Goal: Task Accomplishment & Management: Use online tool/utility

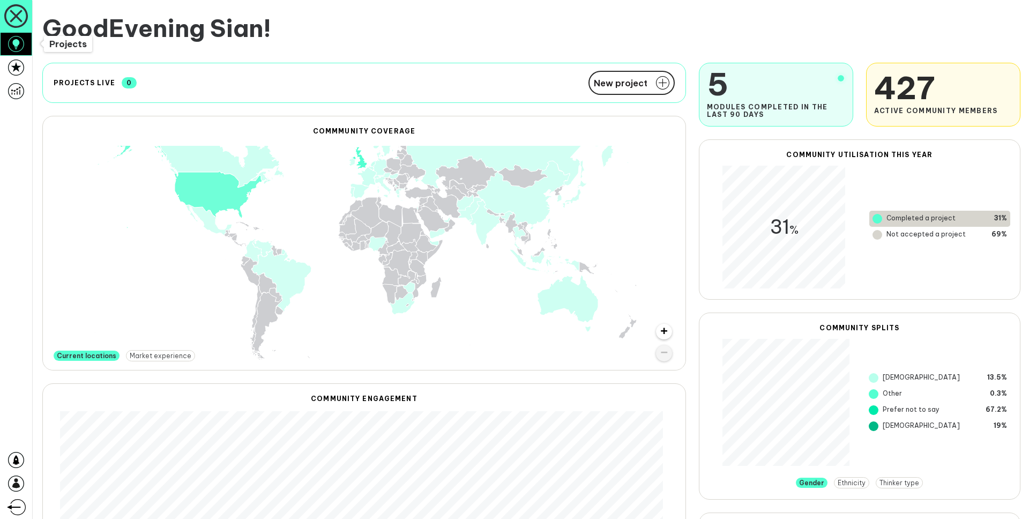
click at [17, 49] on icon at bounding box center [16, 44] width 16 height 16
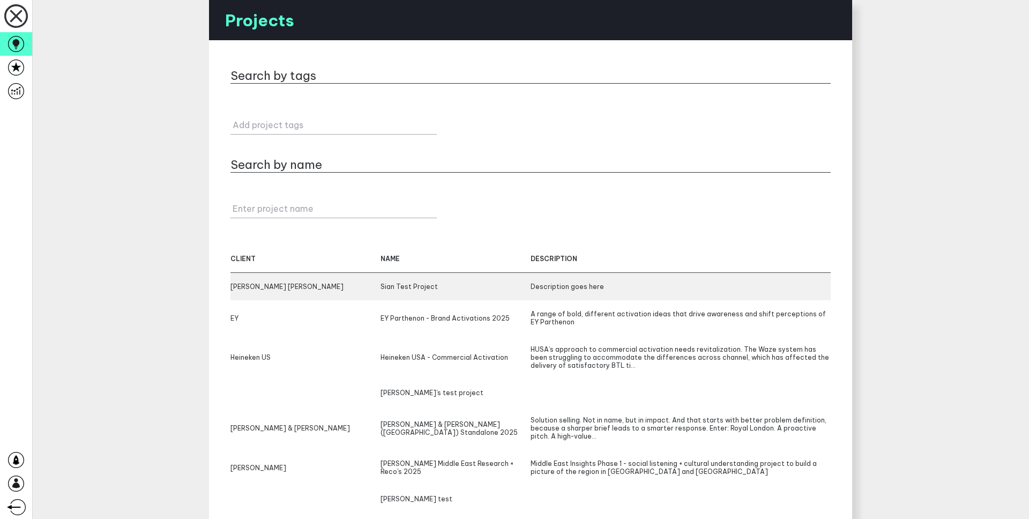
click at [338, 289] on div "[PERSON_NAME] [PERSON_NAME]" at bounding box center [305, 286] width 150 height 8
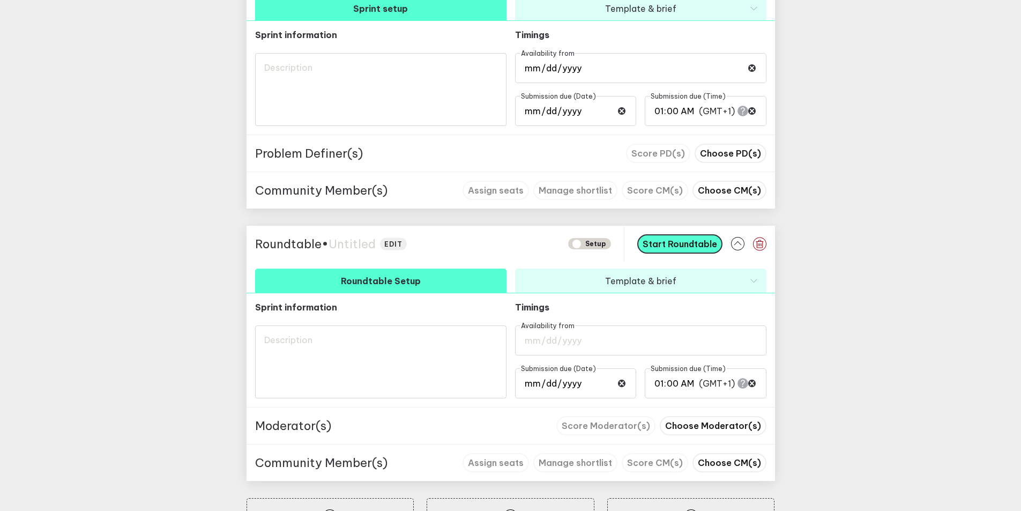
scroll to position [534, 0]
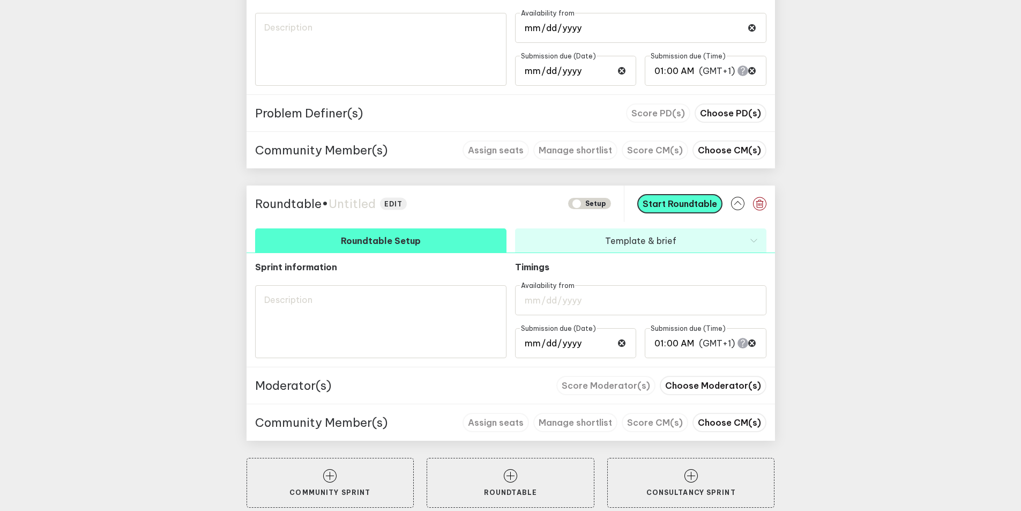
click at [351, 201] on span "Untitled" at bounding box center [351, 203] width 47 height 15
type textarea "R"
type textarea "Rt"
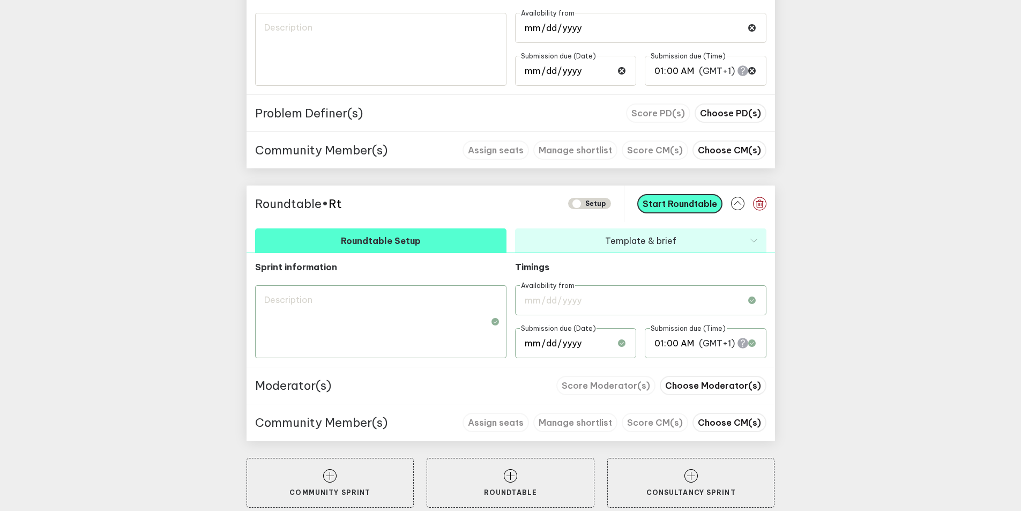
type textarea "Rt"
type textarea "Rt 1"
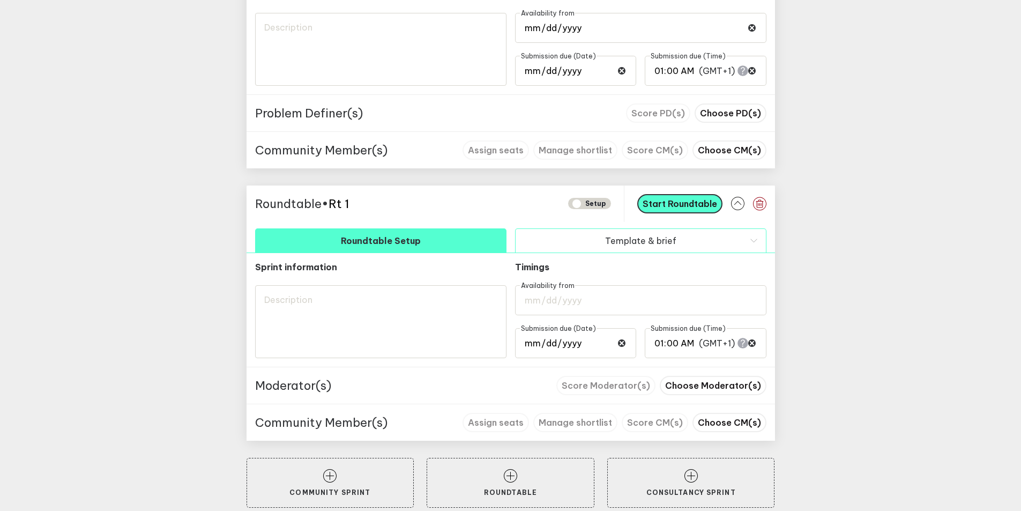
click at [642, 242] on button "Template & brief" at bounding box center [640, 240] width 251 height 24
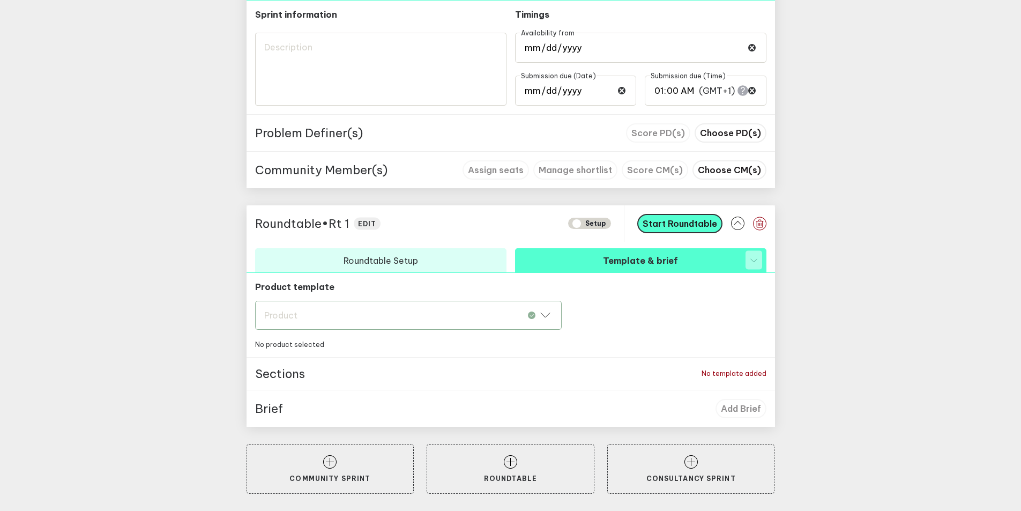
click at [463, 318] on div "Product Product" at bounding box center [408, 315] width 306 height 29
click at [448, 348] on button "Roundtable" at bounding box center [408, 343] width 306 height 24
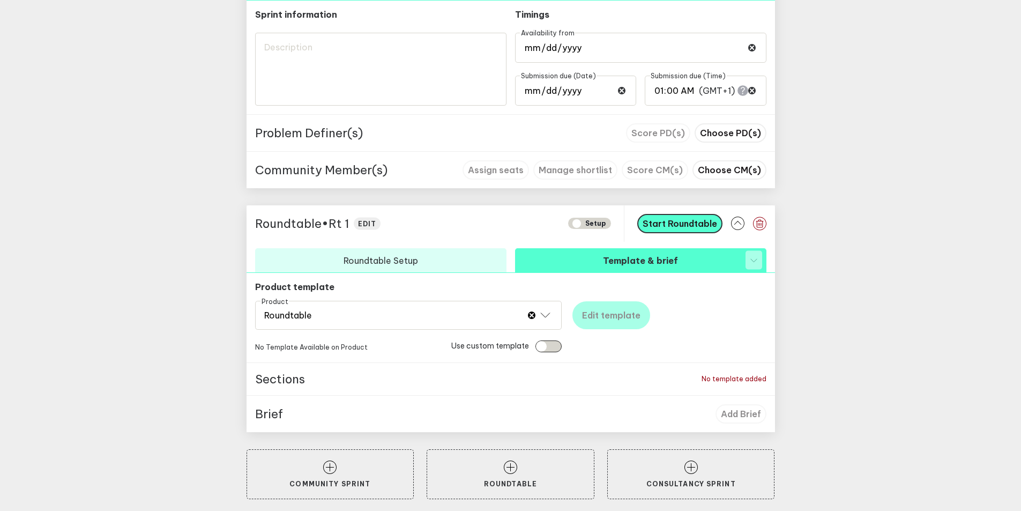
click at [561, 347] on input "checkbox" at bounding box center [548, 346] width 26 height 12
checkbox input "true"
click at [619, 318] on span "Add slides URL" at bounding box center [613, 315] width 63 height 11
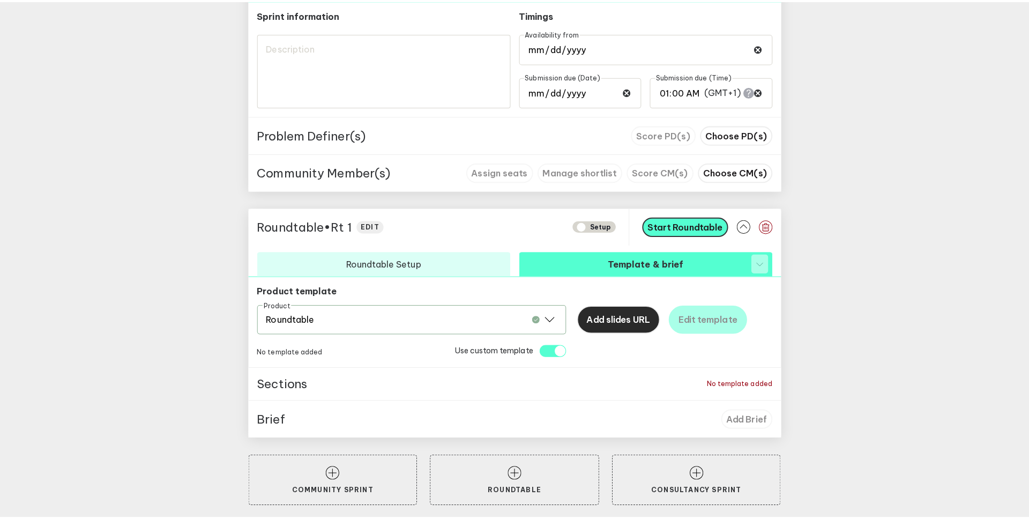
scroll to position [512, 0]
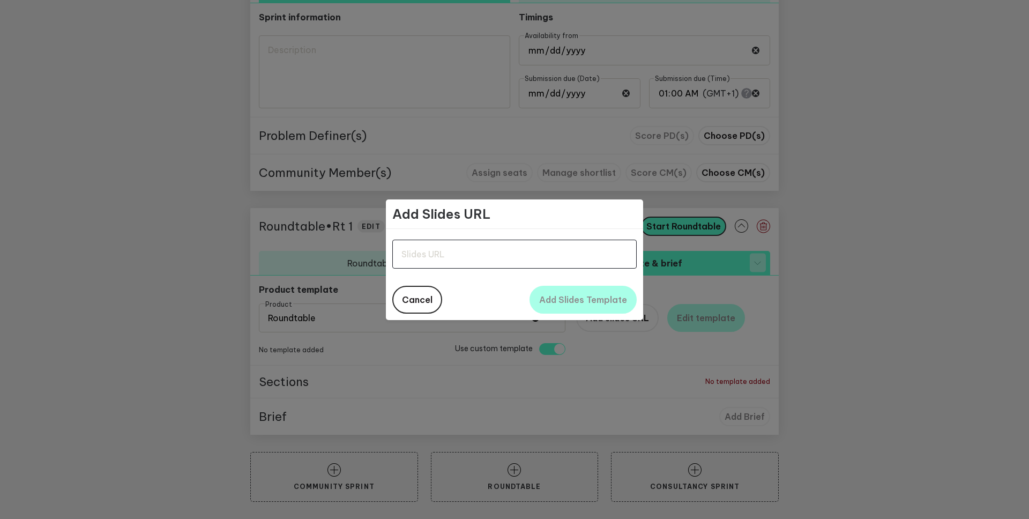
click at [428, 254] on input "text" at bounding box center [514, 253] width 244 height 29
paste input "[URL][DOMAIN_NAME]"
type input "[URL][DOMAIN_NAME]"
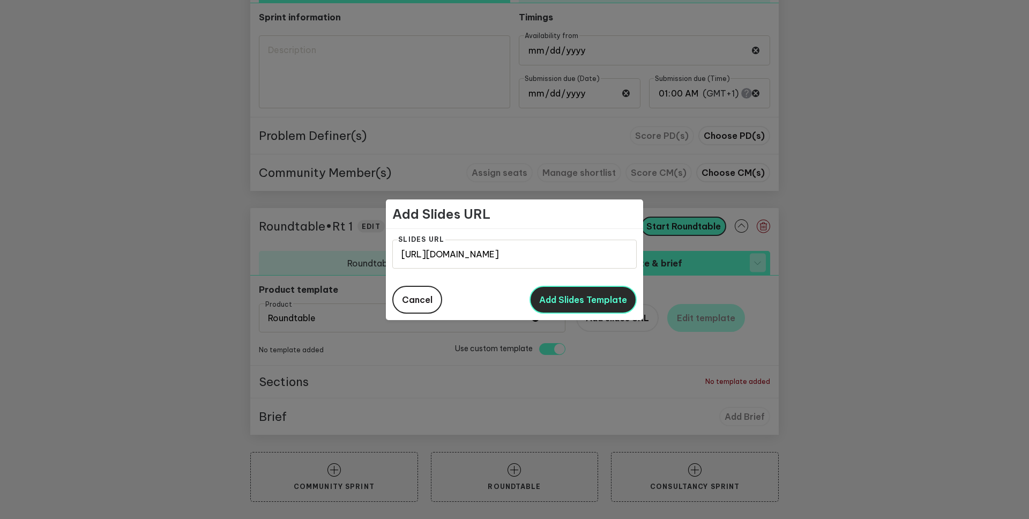
click at [570, 307] on button "Add Slides Template" at bounding box center [582, 300] width 107 height 28
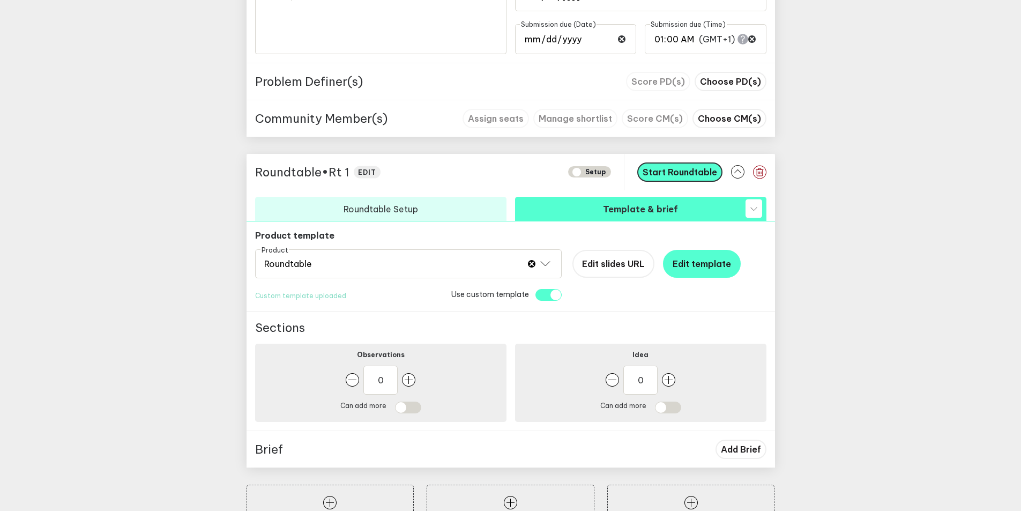
scroll to position [606, 0]
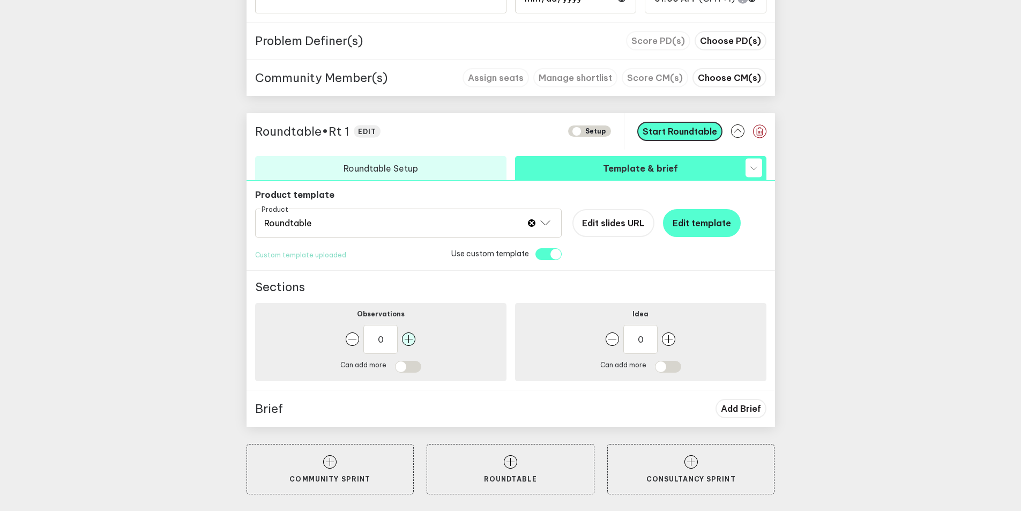
click at [412, 341] on icon "button" at bounding box center [408, 338] width 13 height 13
type input "1"
click at [671, 339] on icon "button" at bounding box center [668, 338] width 13 height 13
type input "1"
click at [679, 365] on input "checkbox" at bounding box center [668, 367] width 26 height 12
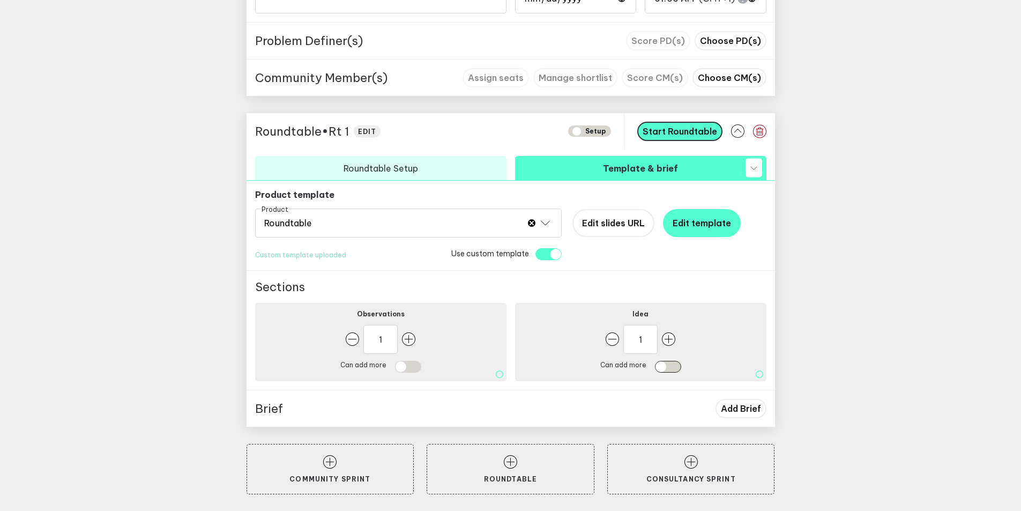
checkbox input "true"
click at [418, 368] on input "checkbox" at bounding box center [408, 367] width 26 height 12
checkbox input "true"
click at [741, 406] on span "Add Brief" at bounding box center [741, 408] width 40 height 11
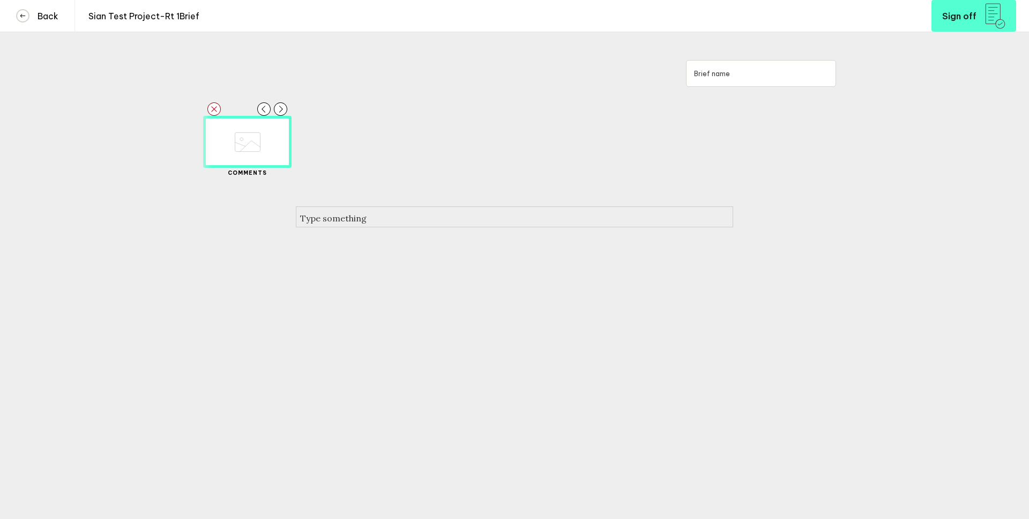
click at [406, 219] on div at bounding box center [514, 218] width 429 height 13
drag, startPoint x: 573, startPoint y: 236, endPoint x: 295, endPoint y: 227, distance: 278.2
click at [295, 227] on div "[URL][DOMAIN_NAME]" at bounding box center [514, 218] width 643 height 66
click at [404, 251] on div "Type something" at bounding box center [514, 218] width 643 height 66
click at [400, 224] on div at bounding box center [514, 218] width 429 height 13
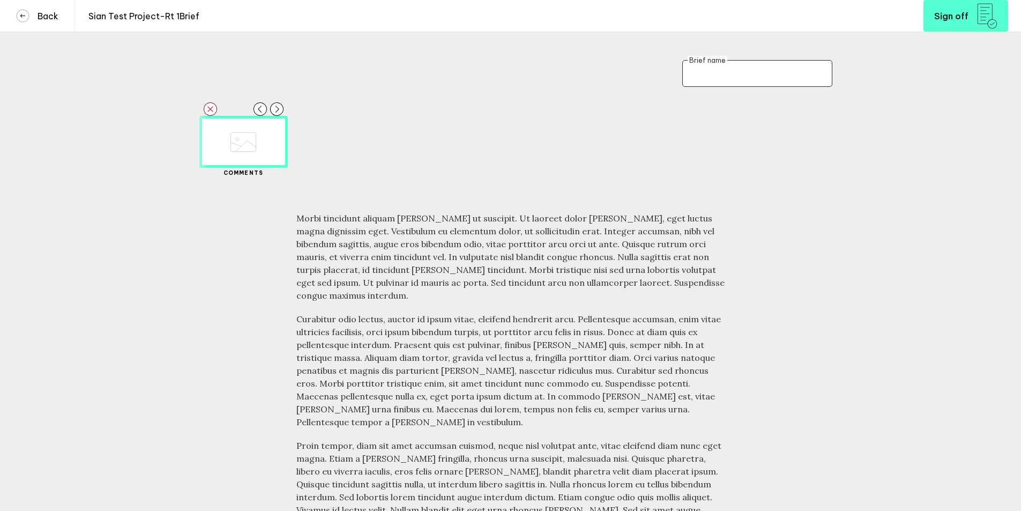
click at [789, 71] on input "text" at bounding box center [757, 73] width 150 height 27
type input "[PERSON_NAME] text brief"
click at [956, 22] on button "Sign off" at bounding box center [965, 16] width 85 height 32
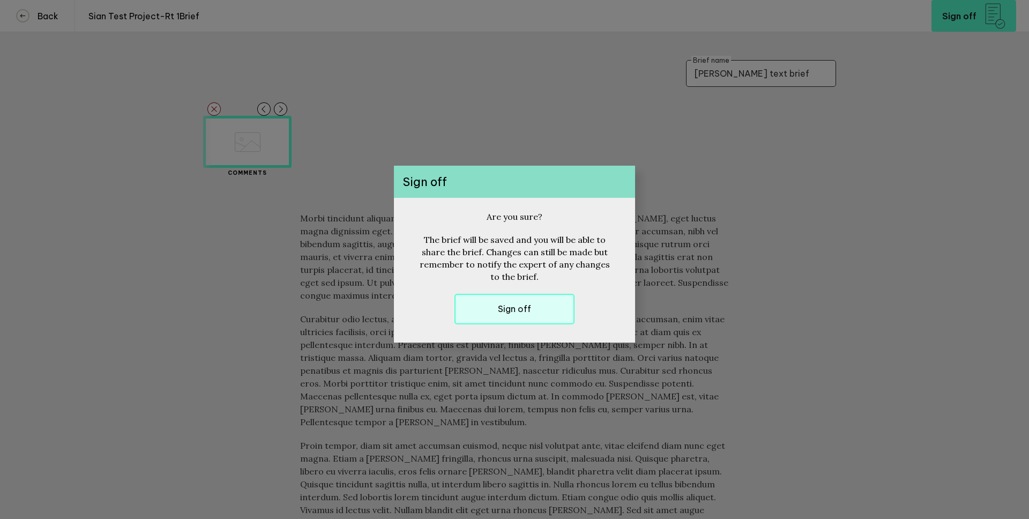
click at [467, 307] on button "Sign off" at bounding box center [514, 309] width 120 height 31
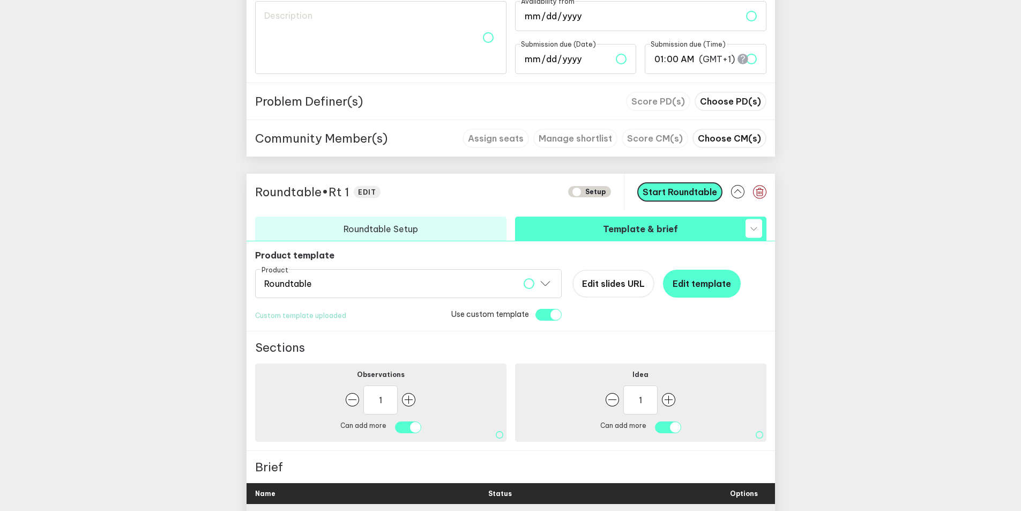
scroll to position [548, 0]
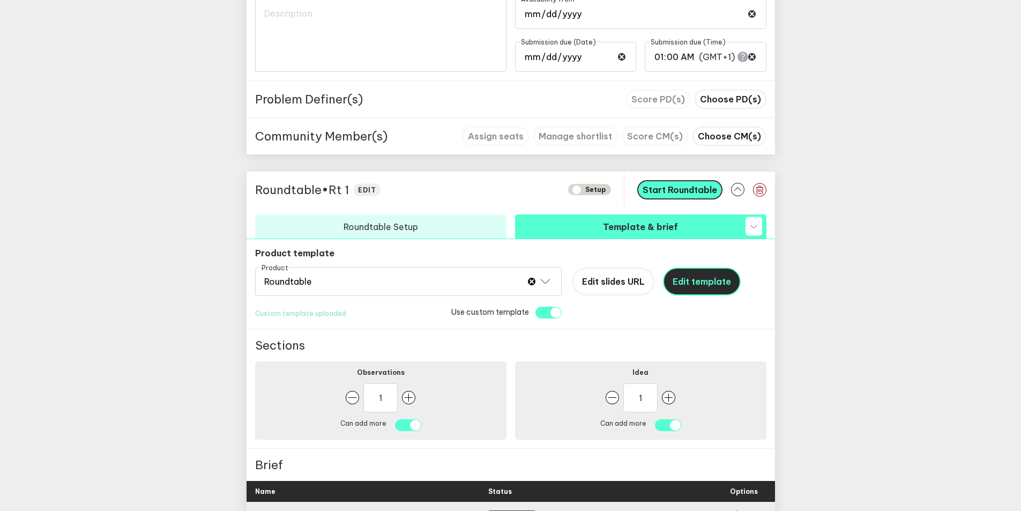
click at [708, 281] on span "Edit template" at bounding box center [701, 281] width 58 height 11
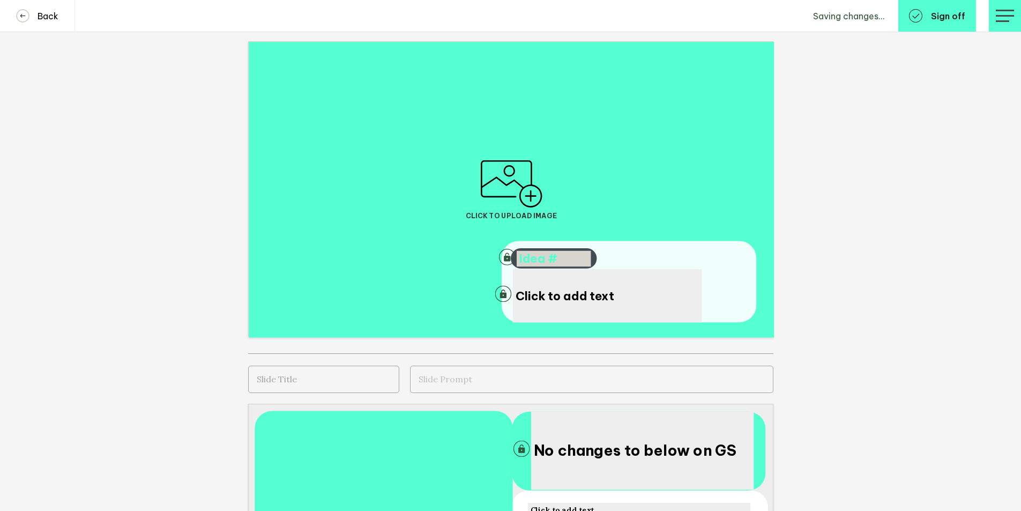
click at [537, 257] on span "Idea #" at bounding box center [538, 258] width 39 height 15
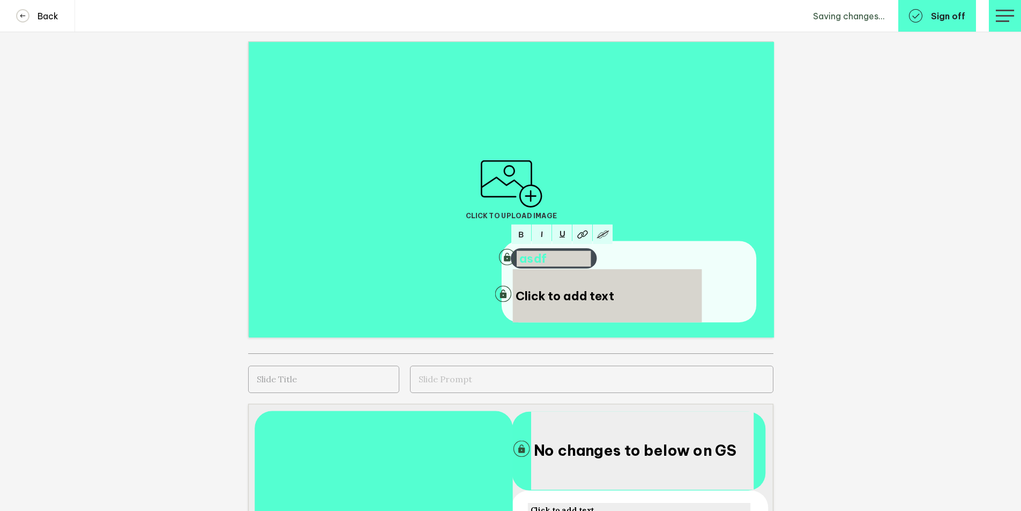
click at [558, 296] on span "Click to add text" at bounding box center [564, 295] width 99 height 15
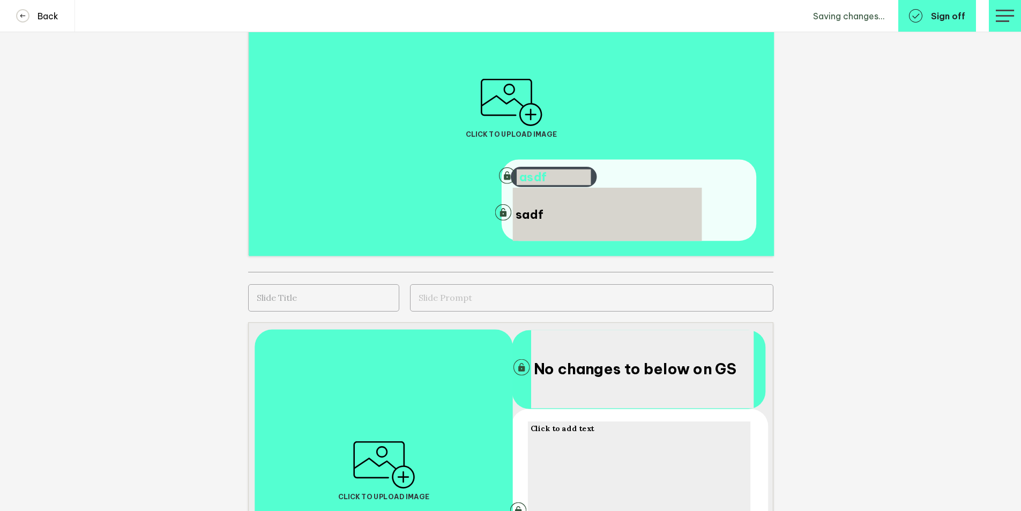
click at [340, 302] on input "text" at bounding box center [323, 297] width 151 height 27
type input "sadf"
click at [497, 296] on textarea at bounding box center [591, 297] width 363 height 27
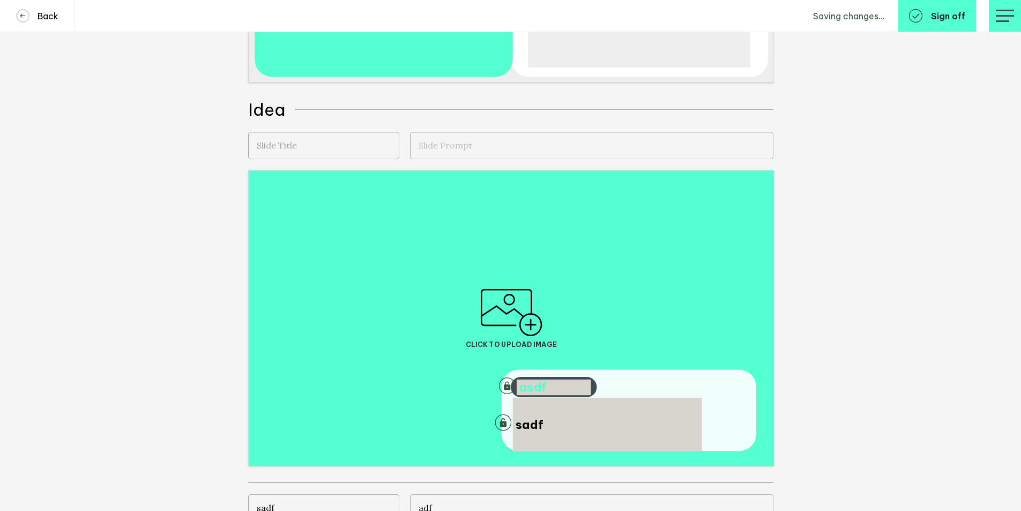
scroll to position [408, 0]
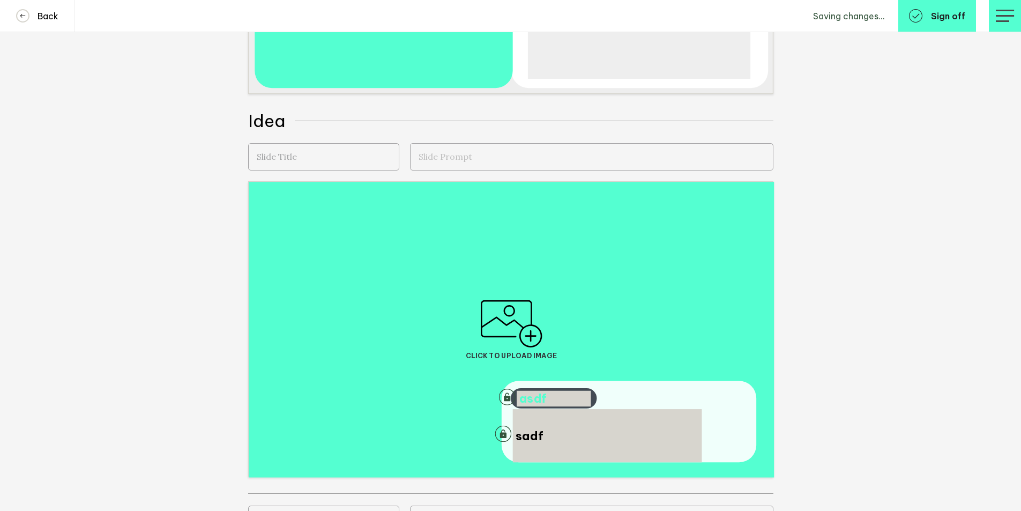
type textarea "adf"
click at [354, 166] on input "text" at bounding box center [323, 156] width 151 height 27
type input "sadf"
click at [432, 162] on textarea at bounding box center [591, 156] width 363 height 27
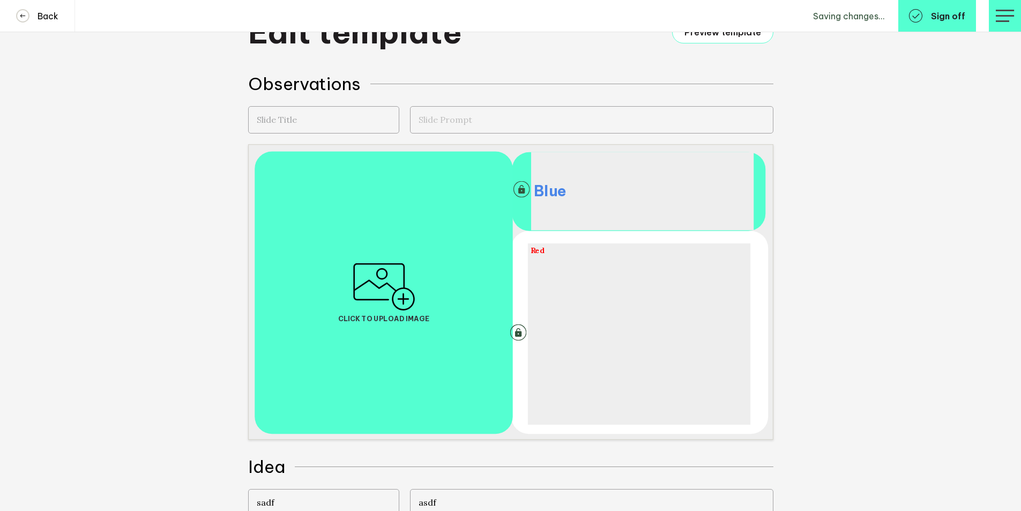
scroll to position [0, 0]
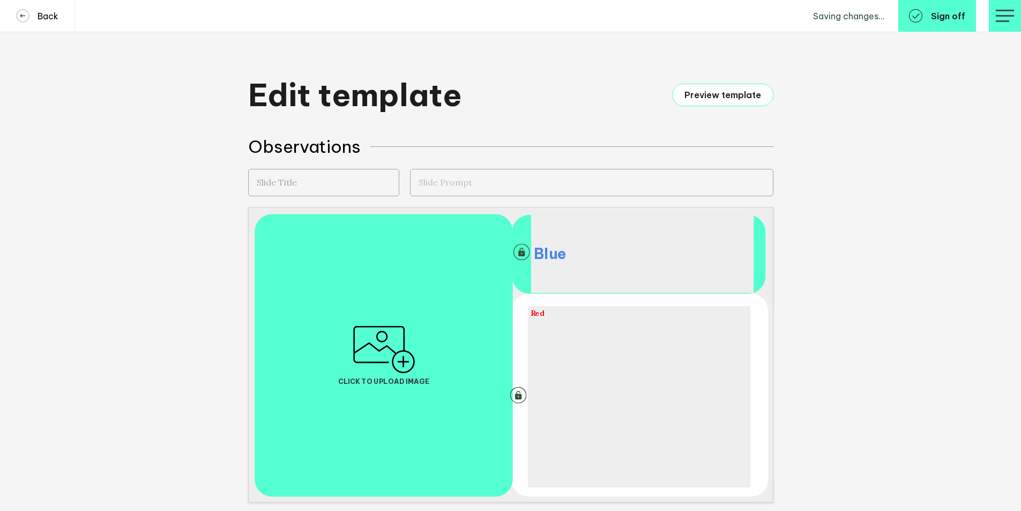
type textarea "asdf"
click at [286, 187] on input "text" at bounding box center [323, 182] width 151 height 27
type input "sadf"
click at [420, 188] on textarea at bounding box center [591, 182] width 363 height 27
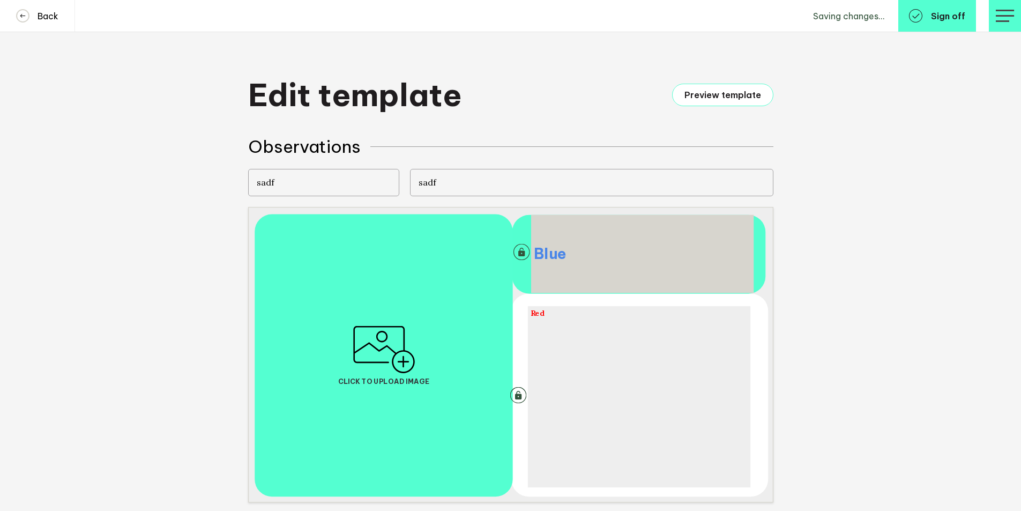
type textarea "sadf"
click at [566, 252] on span "Blue" at bounding box center [549, 253] width 33 height 18
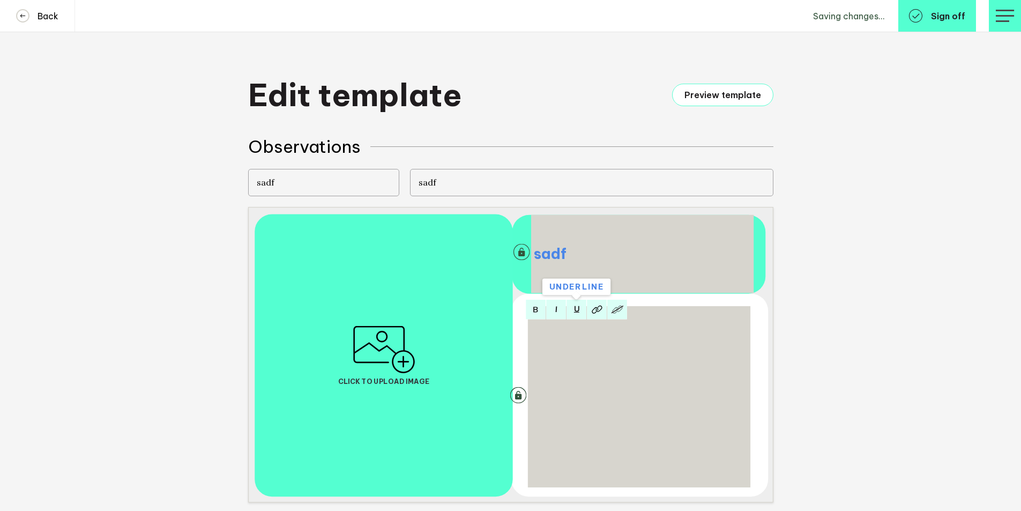
click at [588, 349] on div "Red" at bounding box center [638, 397] width 217 height 176
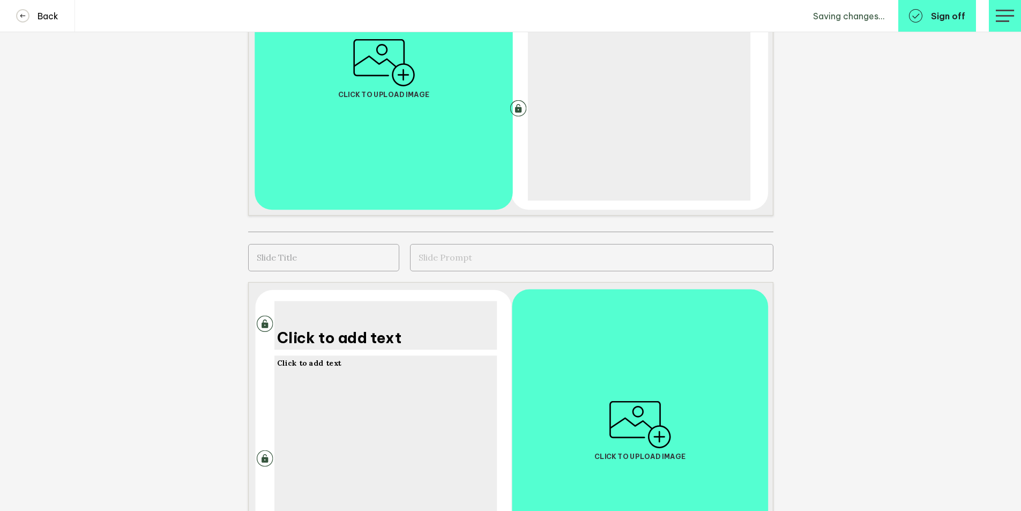
scroll to position [1012, 0]
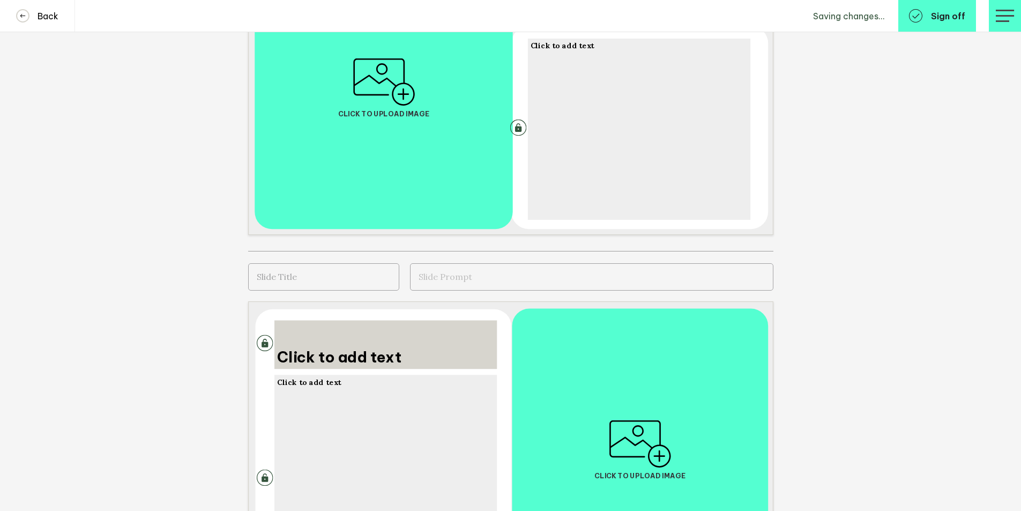
click at [387, 358] on span "Click to add text" at bounding box center [339, 357] width 124 height 18
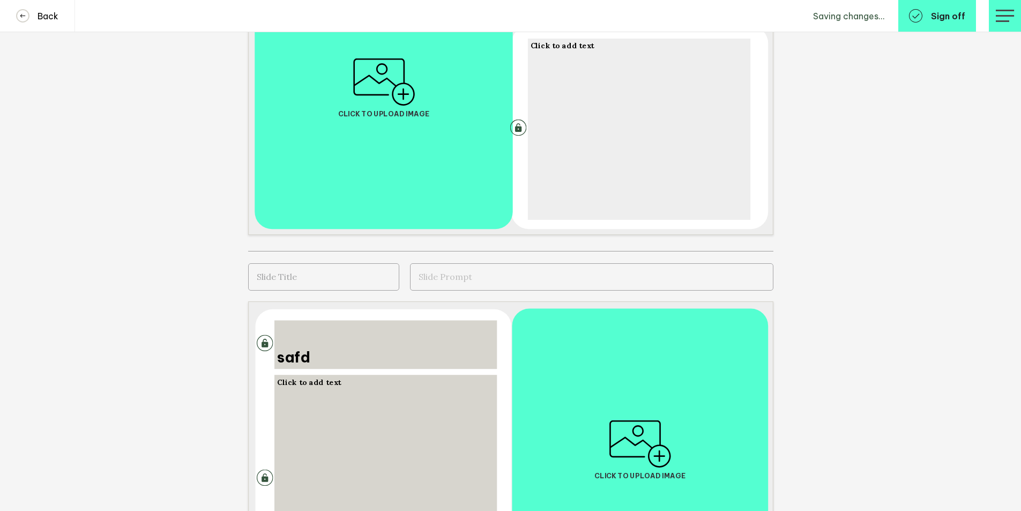
click at [384, 406] on div "Click to add text" at bounding box center [385, 478] width 217 height 202
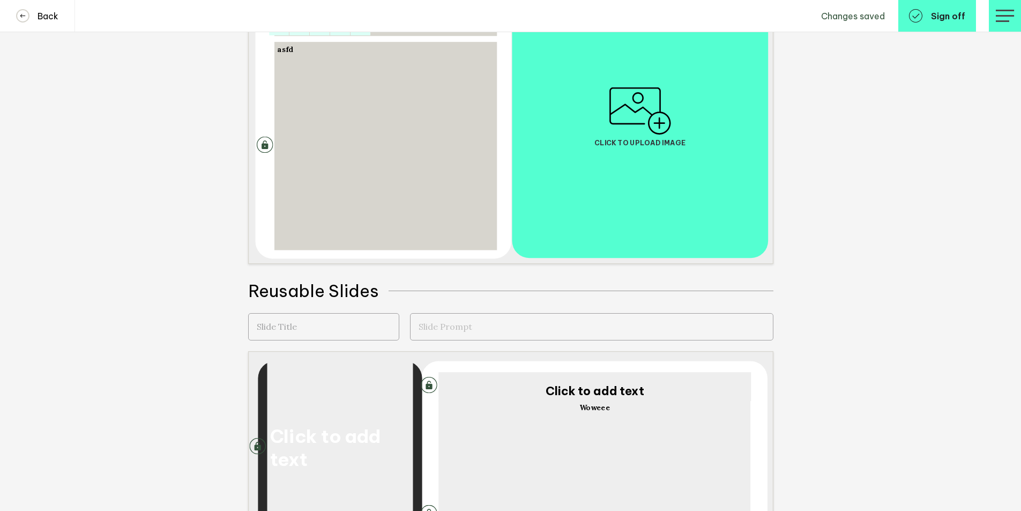
scroll to position [1450, 0]
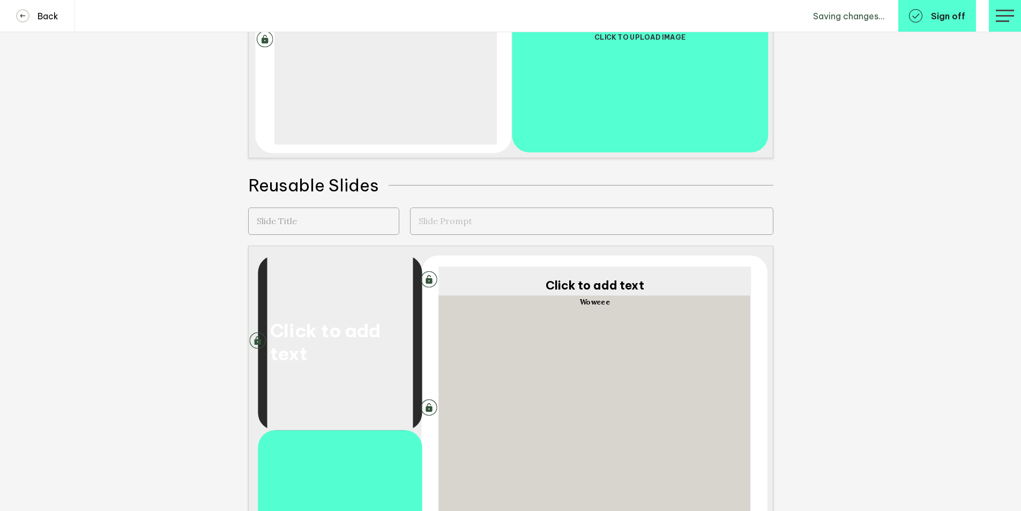
click at [492, 365] on div "Woweee" at bounding box center [594, 408] width 306 height 223
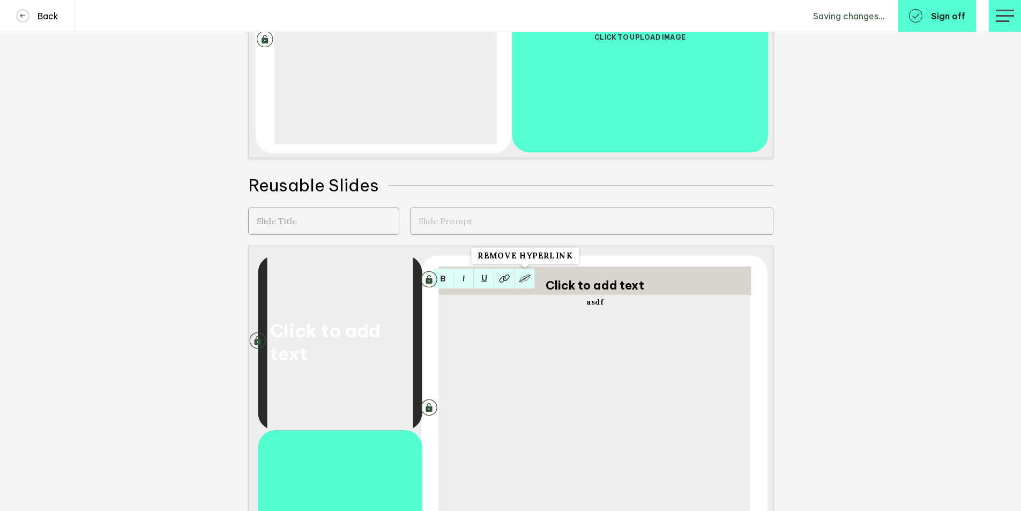
click at [560, 281] on span "Click to add text" at bounding box center [594, 284] width 99 height 15
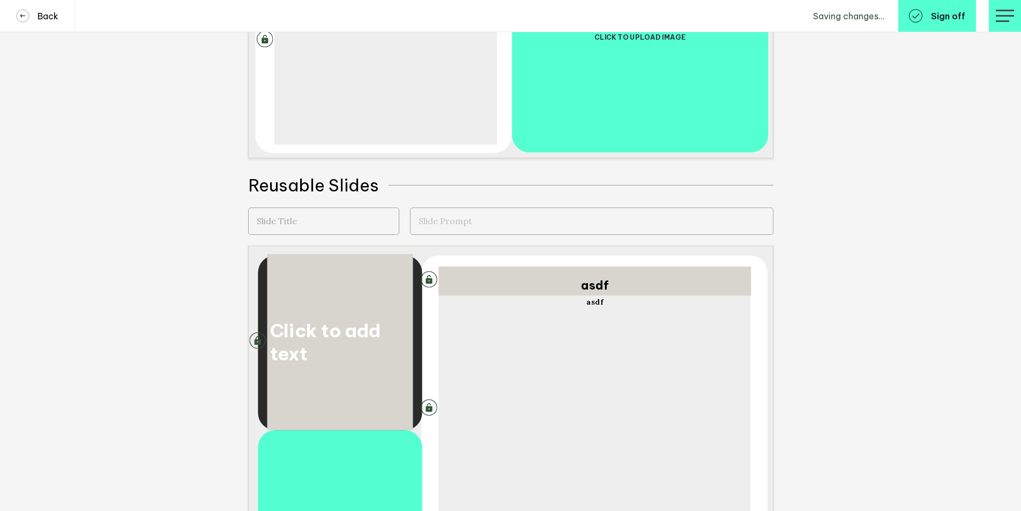
click at [344, 331] on span "Click to add text" at bounding box center [324, 342] width 110 height 46
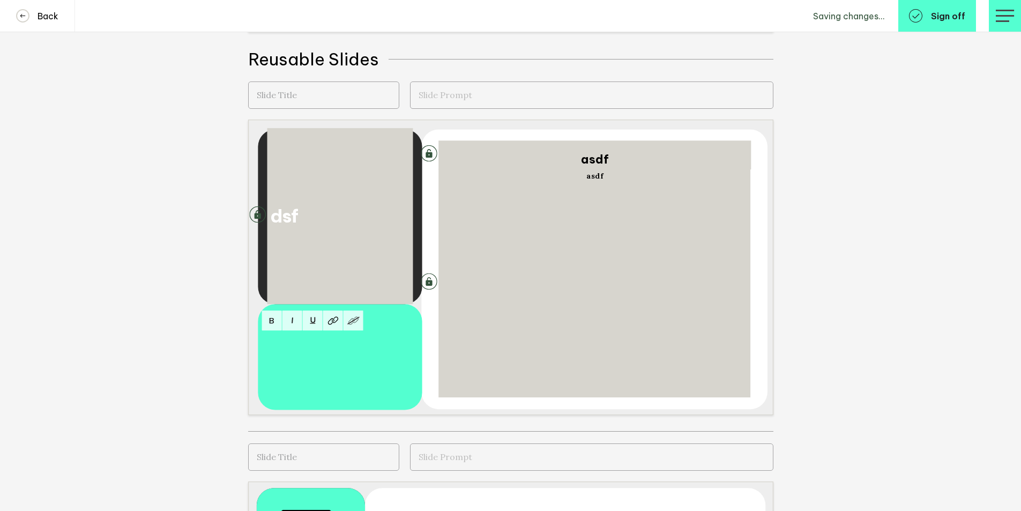
scroll to position [1646, 0]
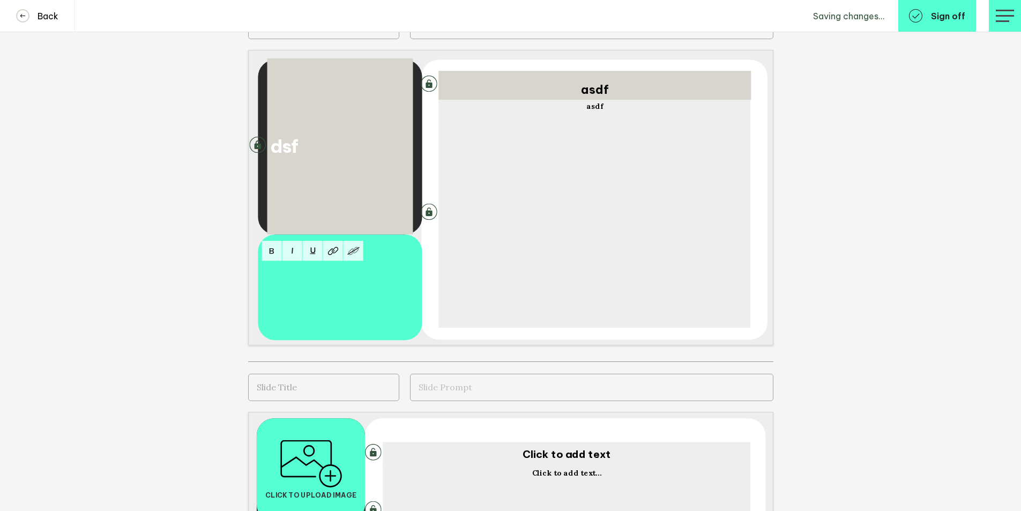
click at [372, 396] on input "text" at bounding box center [323, 386] width 151 height 27
type input "asdf"
click at [511, 392] on textarea at bounding box center [591, 386] width 363 height 27
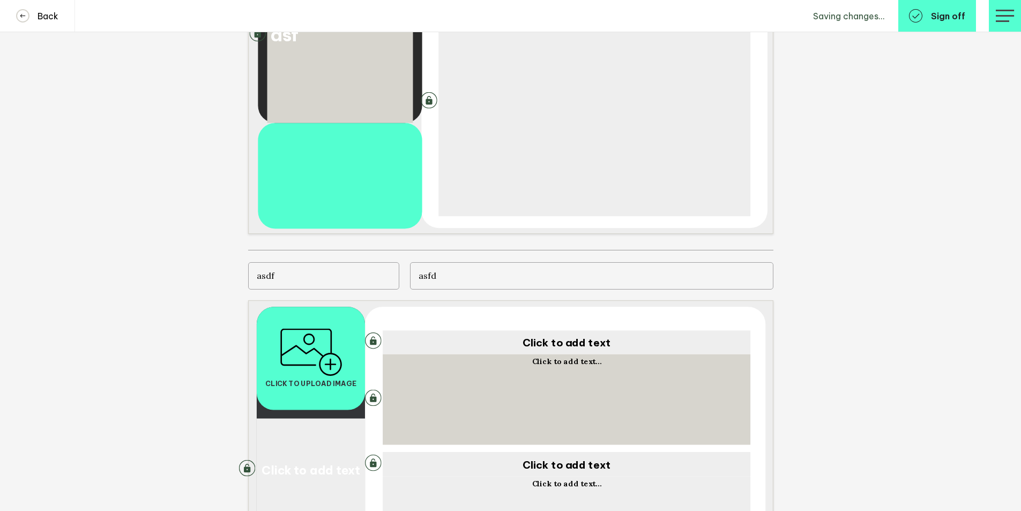
type textarea "asfd"
click at [513, 388] on div "Click to add text..." at bounding box center [566, 400] width 363 height 86
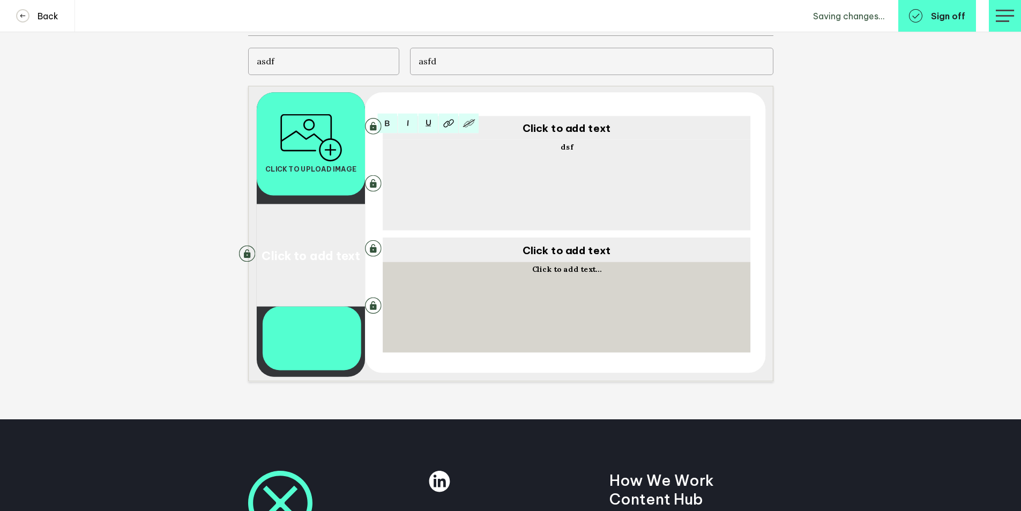
click at [530, 328] on div "Click to add text..." at bounding box center [566, 307] width 363 height 86
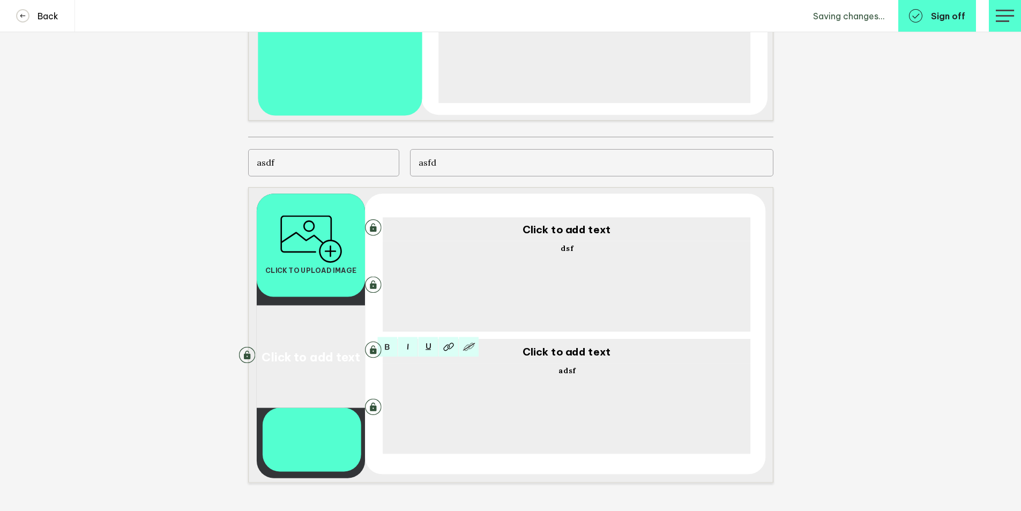
scroll to position [1867, 0]
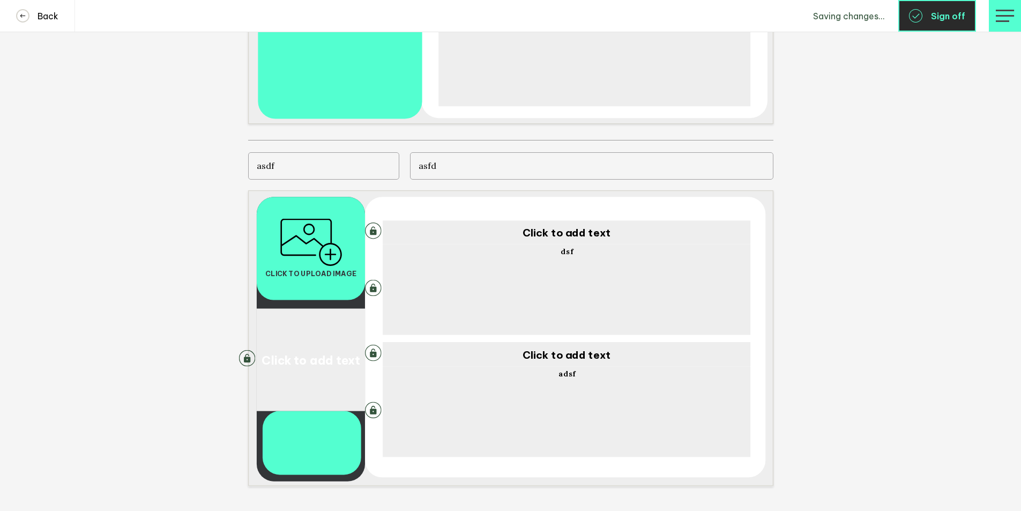
click at [938, 17] on span "Sign off" at bounding box center [948, 16] width 34 height 9
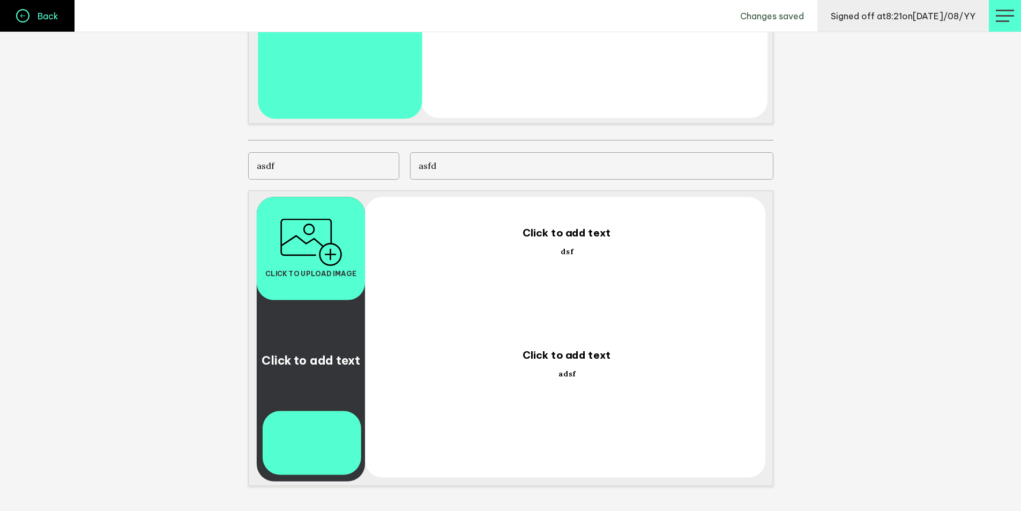
click at [62, 22] on link "Back" at bounding box center [37, 16] width 75 height 32
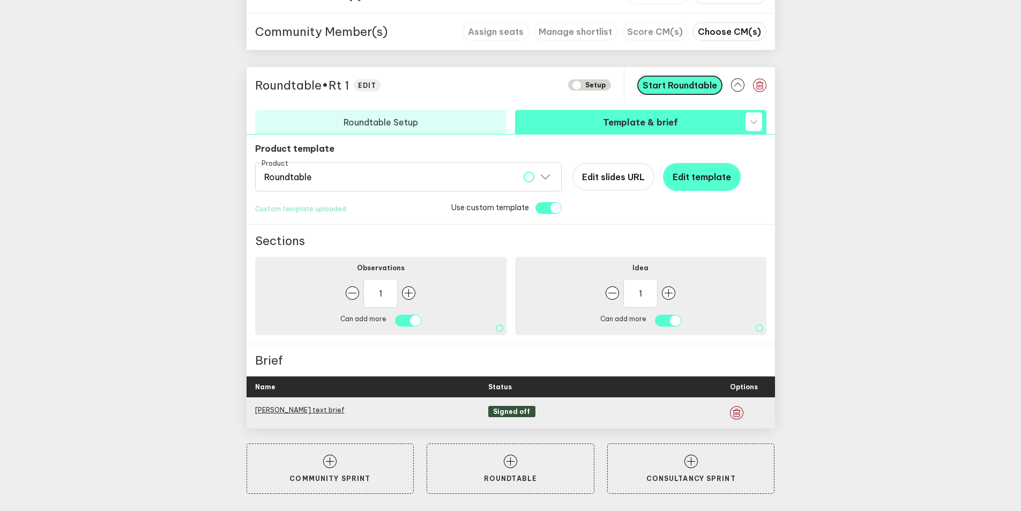
scroll to position [652, 0]
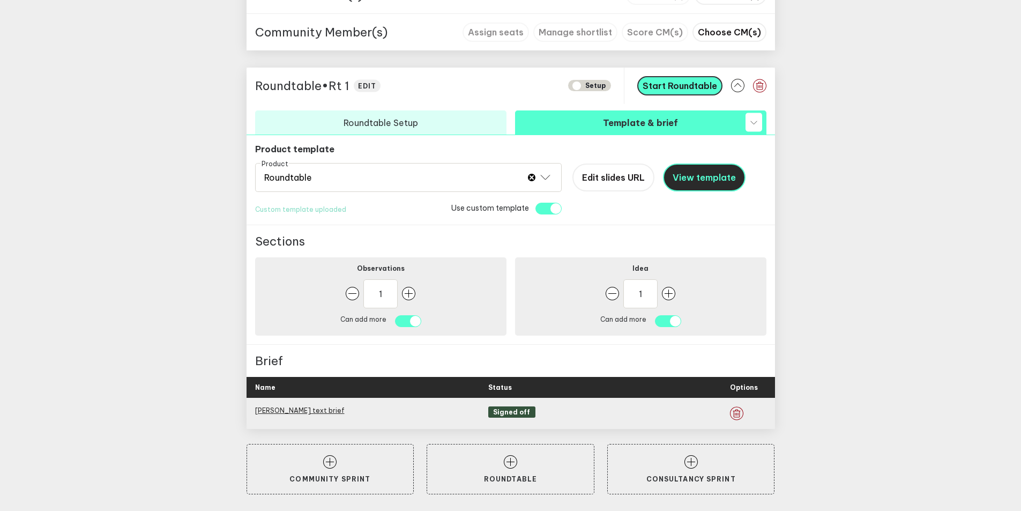
click at [685, 176] on span "View template" at bounding box center [703, 177] width 63 height 11
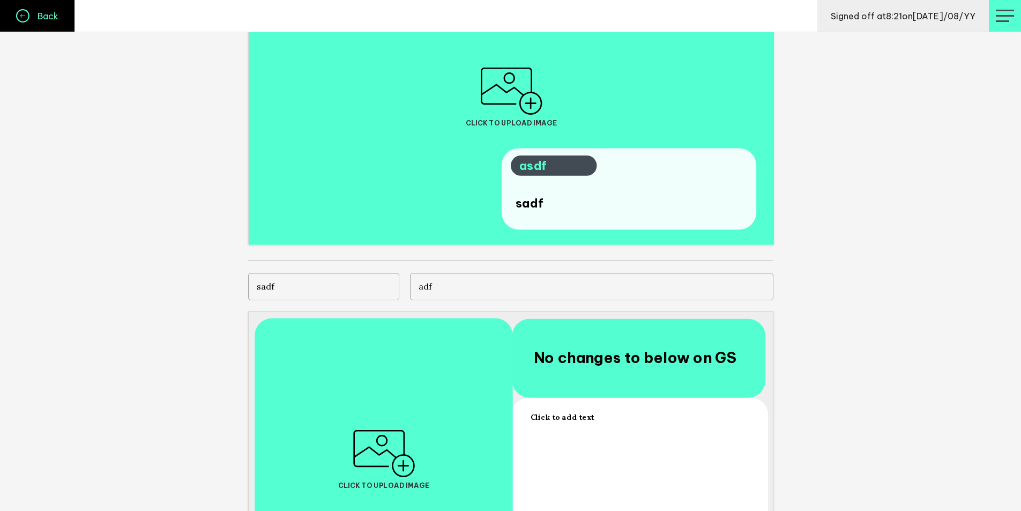
click at [54, 22] on link "Back" at bounding box center [37, 16] width 75 height 32
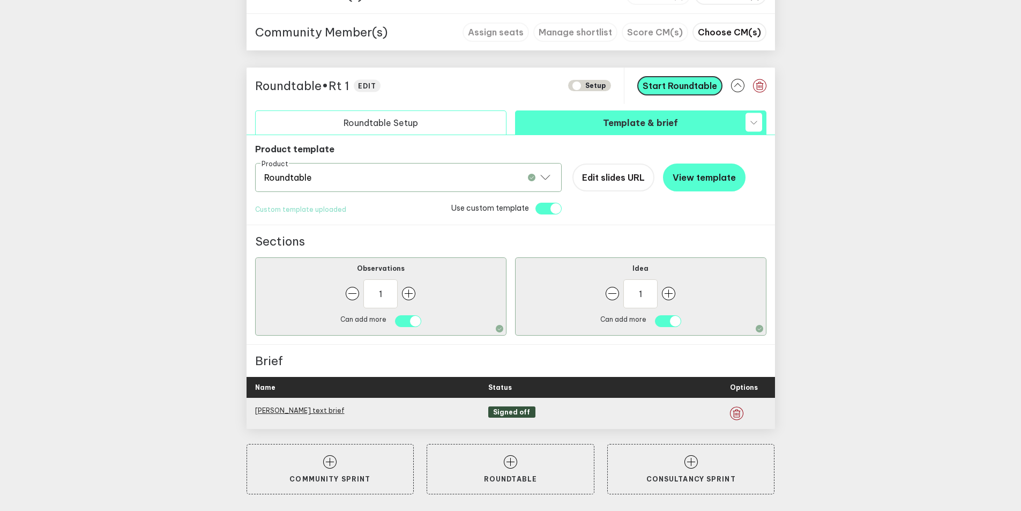
click at [465, 125] on button "Roundtable Setup" at bounding box center [380, 122] width 251 height 24
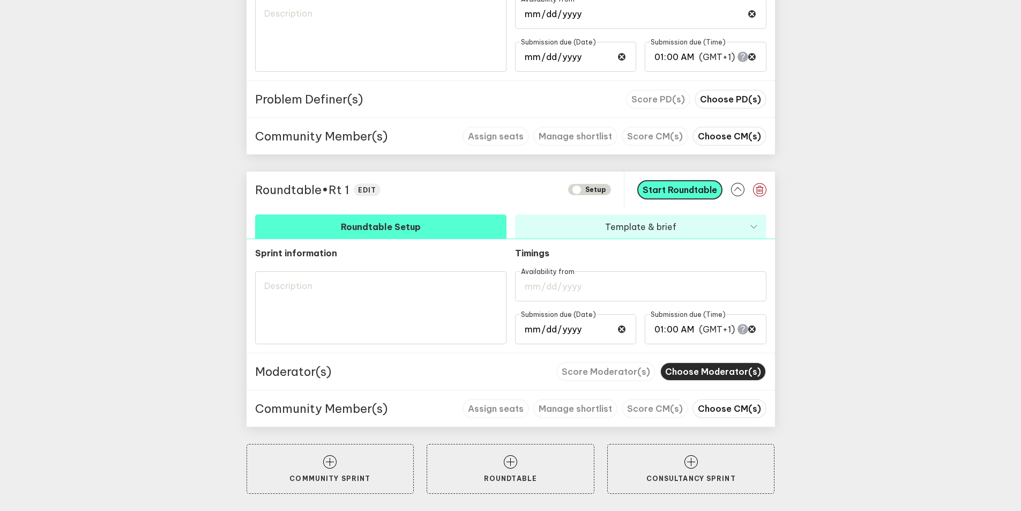
click at [738, 364] on button "Choose Moderator(s)" at bounding box center [712, 371] width 107 height 19
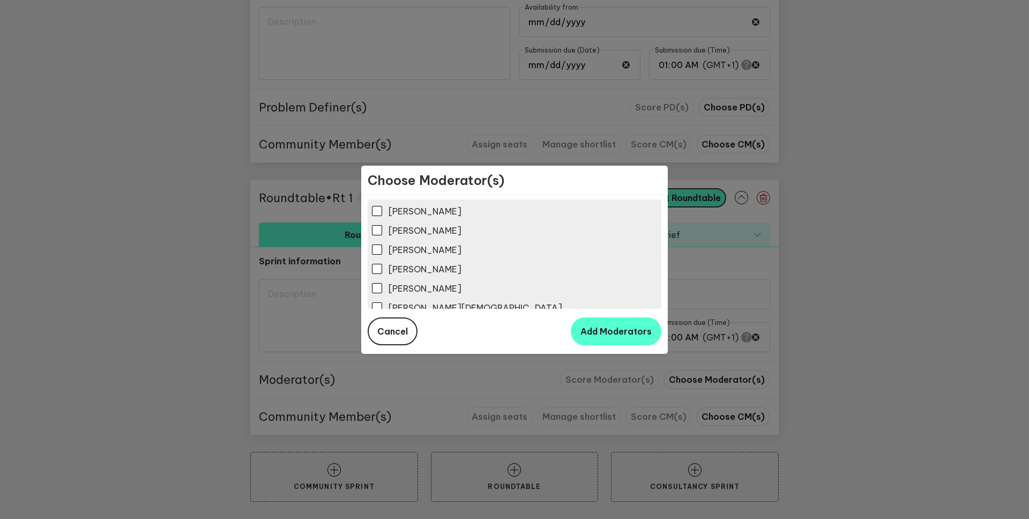
click at [377, 249] on input "[PERSON_NAME]" at bounding box center [377, 249] width 10 height 10
checkbox input "true"
click at [618, 340] on button "Add Moderators" at bounding box center [616, 331] width 91 height 28
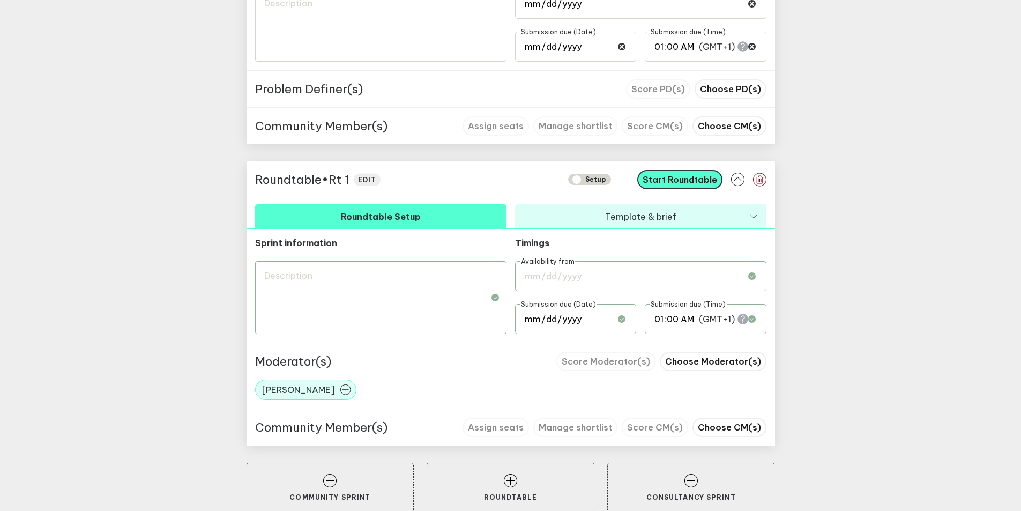
scroll to position [577, 0]
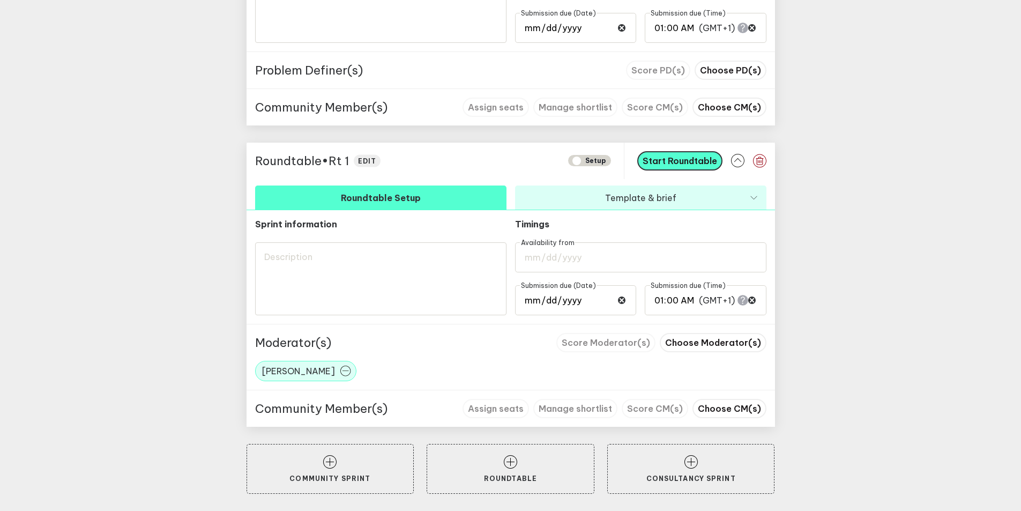
click at [718, 397] on div "Community Member(s) Assign seats Manage shortlist Score CM(s) Choose CM(s)" at bounding box center [510, 407] width 528 height 37
click at [722, 417] on button "Choose CM(s)" at bounding box center [729, 408] width 74 height 19
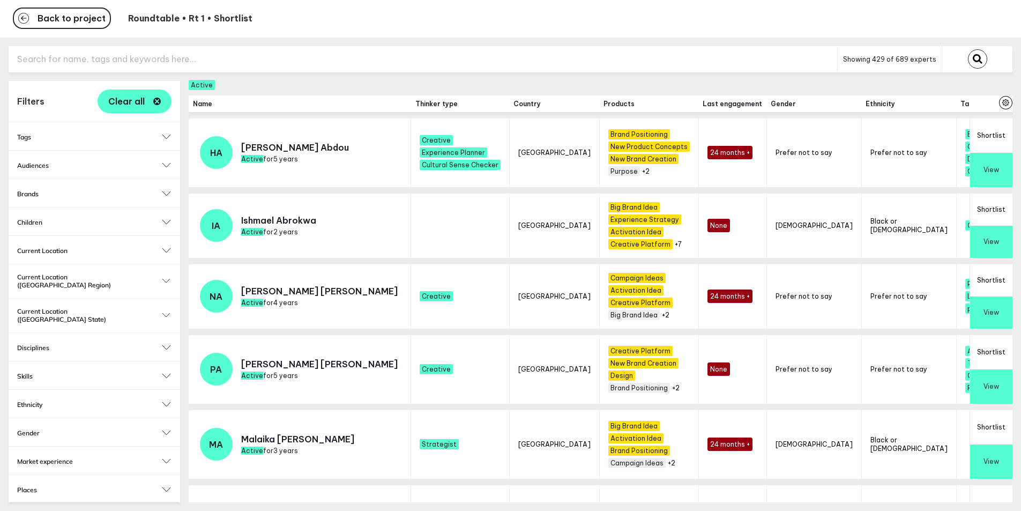
click at [1001, 126] on button "Shortlist" at bounding box center [991, 135] width 42 height 34
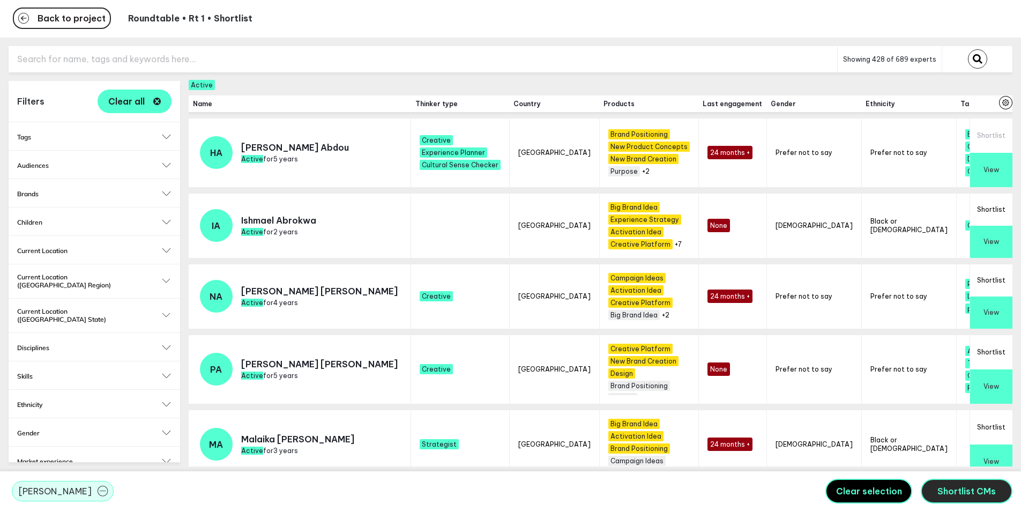
click at [952, 486] on span "Shortlist CMs" at bounding box center [966, 490] width 58 height 11
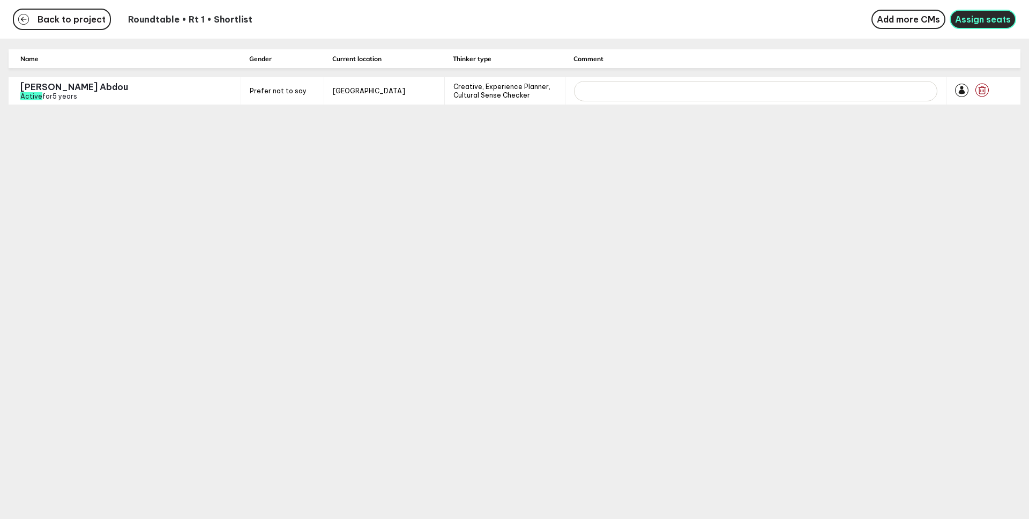
click at [980, 13] on button "Assign seats" at bounding box center [982, 19] width 66 height 19
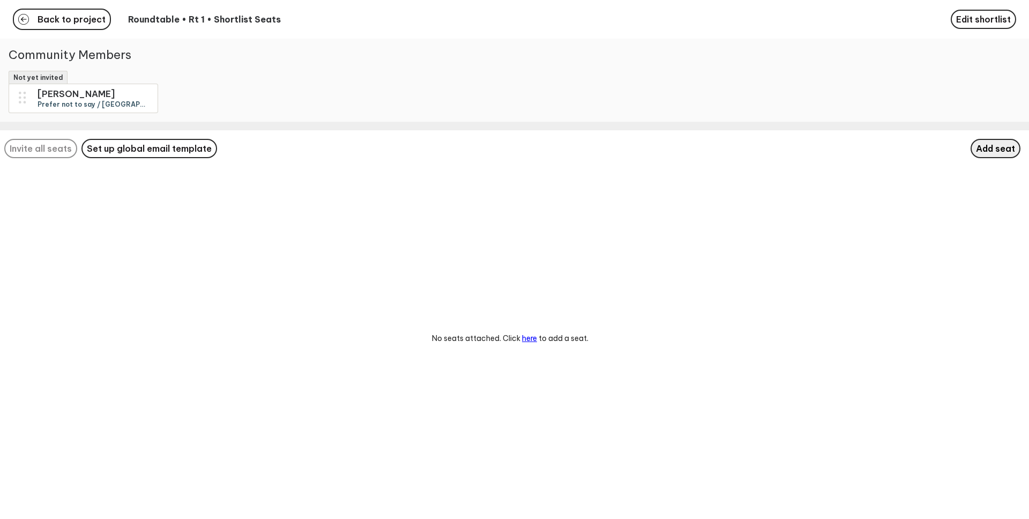
click at [979, 154] on span "Add seat" at bounding box center [995, 148] width 39 height 11
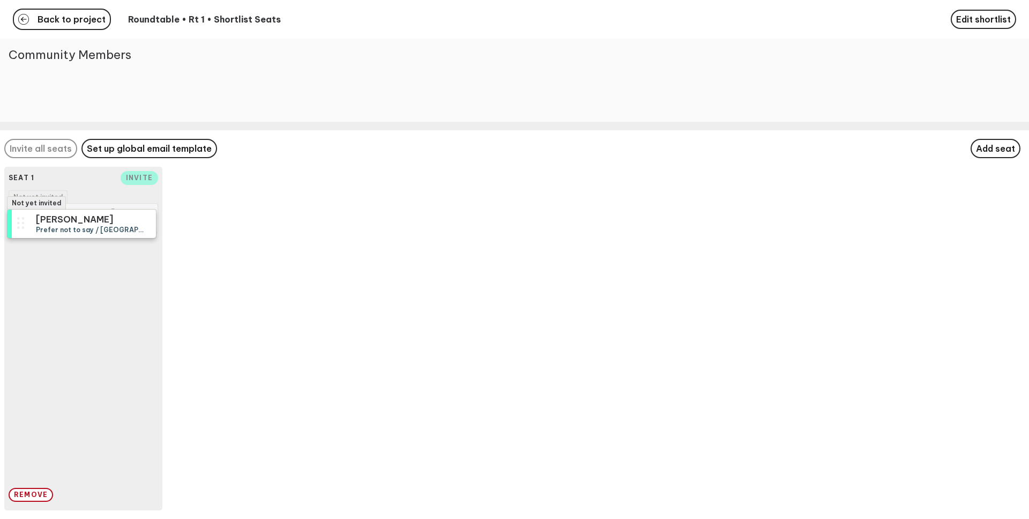
drag, startPoint x: 60, startPoint y: 104, endPoint x: 58, endPoint y: 230, distance: 125.9
click at [58, 230] on div "Not yet invited [PERSON_NAME] not to say / [GEOGRAPHIC_DATA] / Creative, Experi…" at bounding box center [514, 259] width 1029 height 519
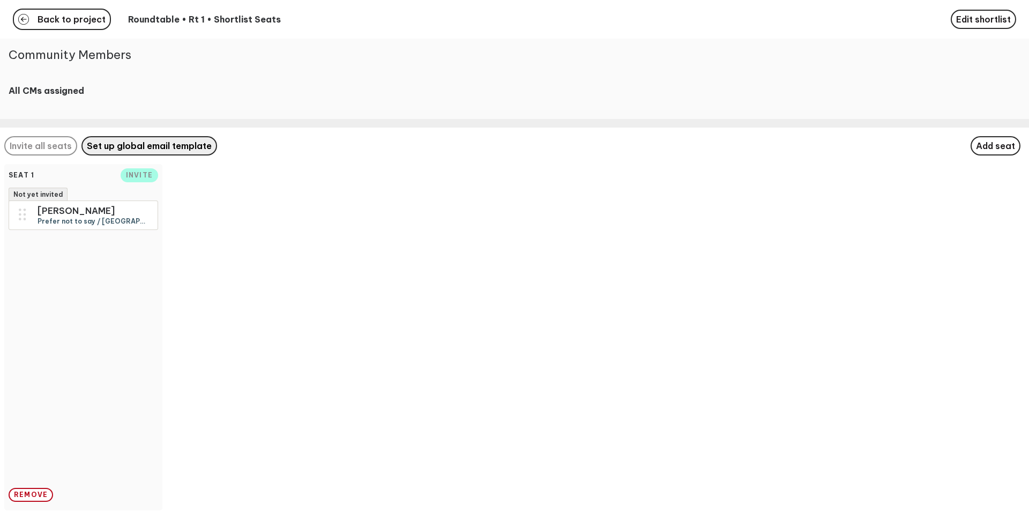
click at [128, 151] on span "Set up global email template" at bounding box center [149, 145] width 125 height 11
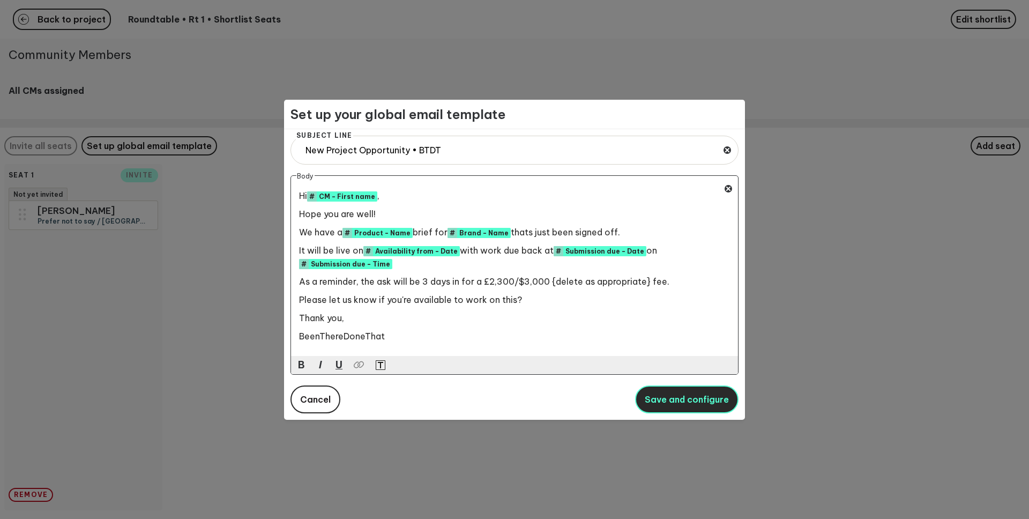
click at [691, 390] on button "Save and configure" at bounding box center [686, 399] width 103 height 28
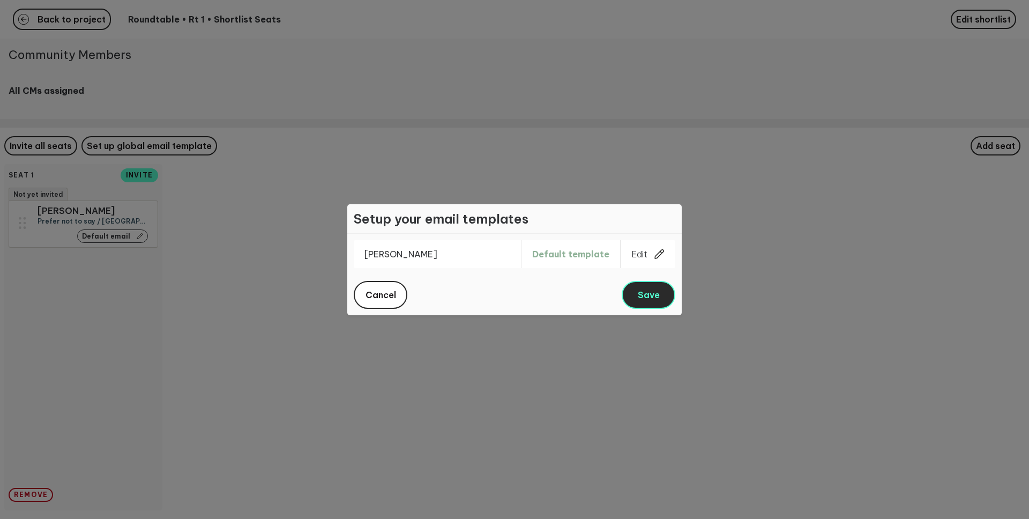
click at [664, 294] on button "Save" at bounding box center [648, 295] width 54 height 28
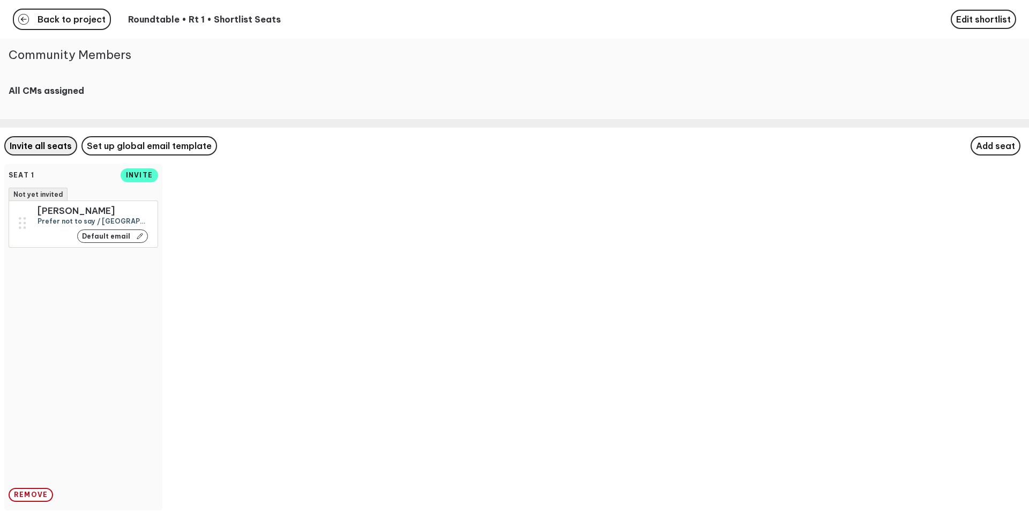
click at [46, 151] on span "Invite all seats" at bounding box center [41, 145] width 62 height 11
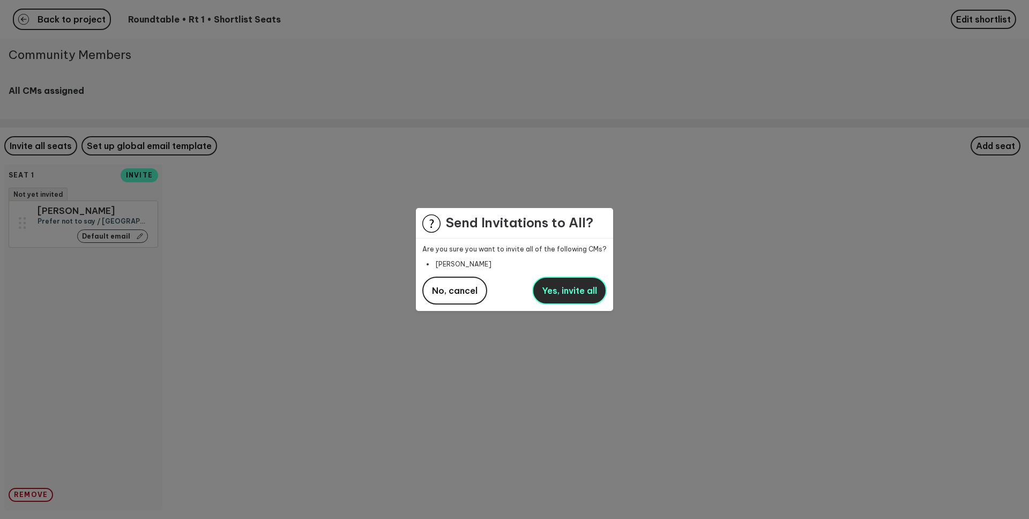
click at [578, 293] on span "Yes, invite all" at bounding box center [569, 290] width 55 height 11
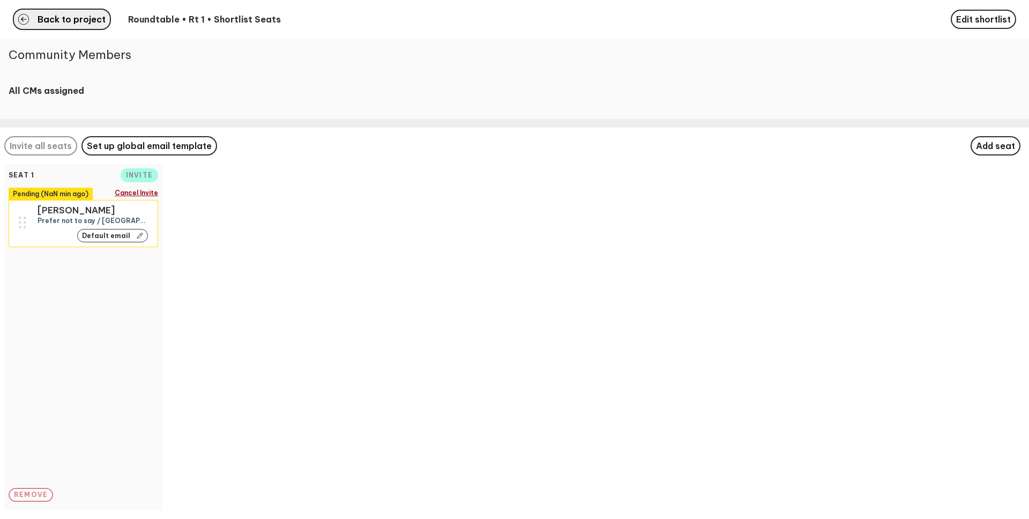
click at [52, 27] on button "Back to project" at bounding box center [62, 19] width 98 height 21
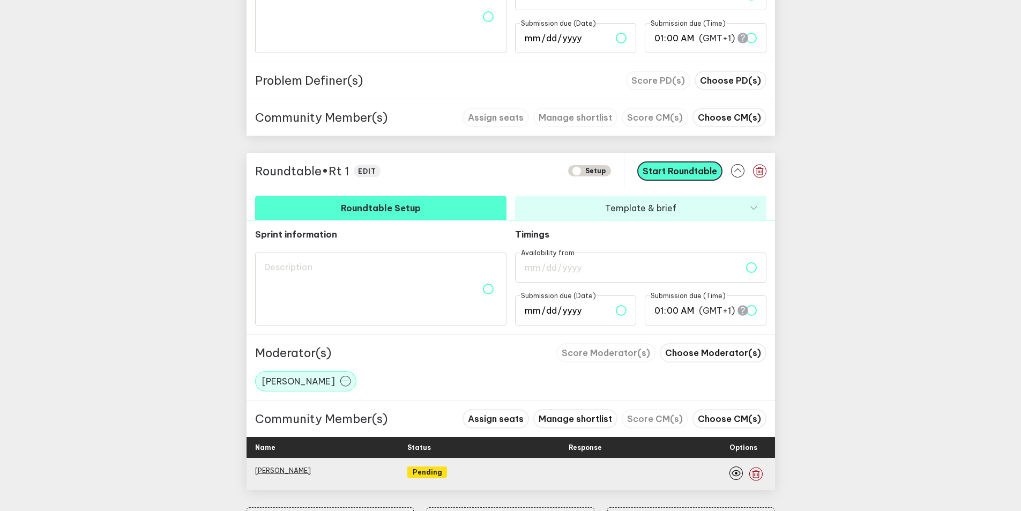
scroll to position [577, 0]
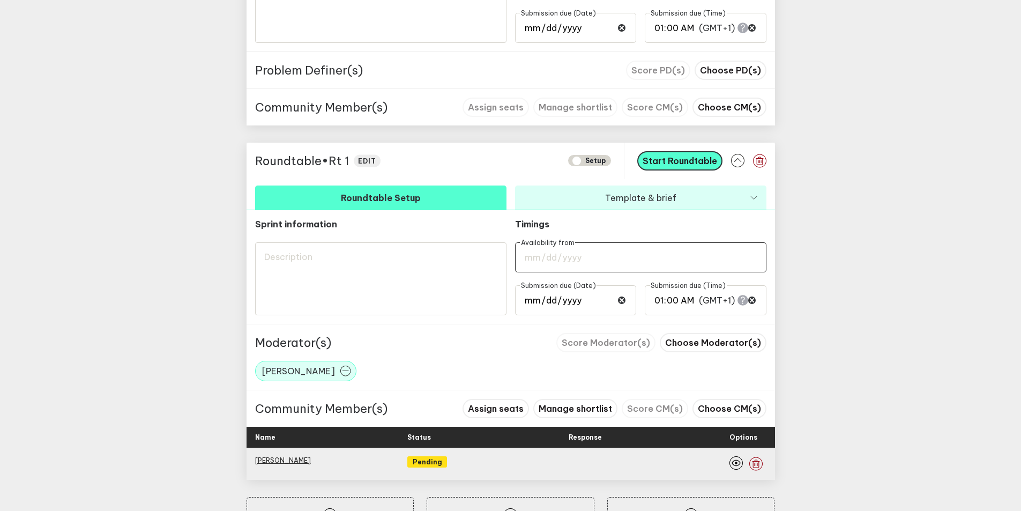
click at [574, 268] on input "date" at bounding box center [640, 257] width 251 height 30
type input "[DATE]"
click at [431, 277] on textarea at bounding box center [380, 278] width 251 height 73
type textarea "adf"
click at [672, 164] on span "Start Roundtable" at bounding box center [679, 160] width 74 height 11
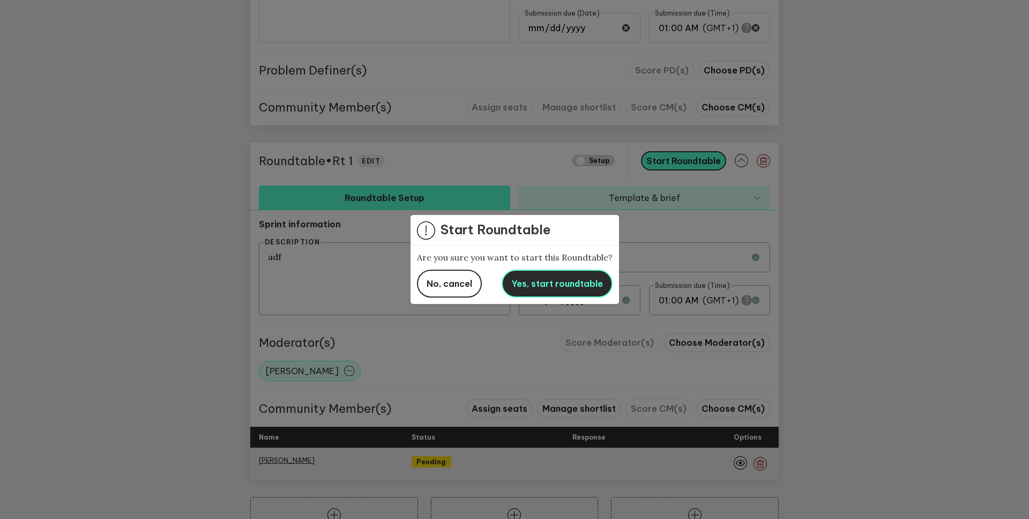
click at [573, 282] on span "Yes, start roundtable" at bounding box center [557, 283] width 92 height 11
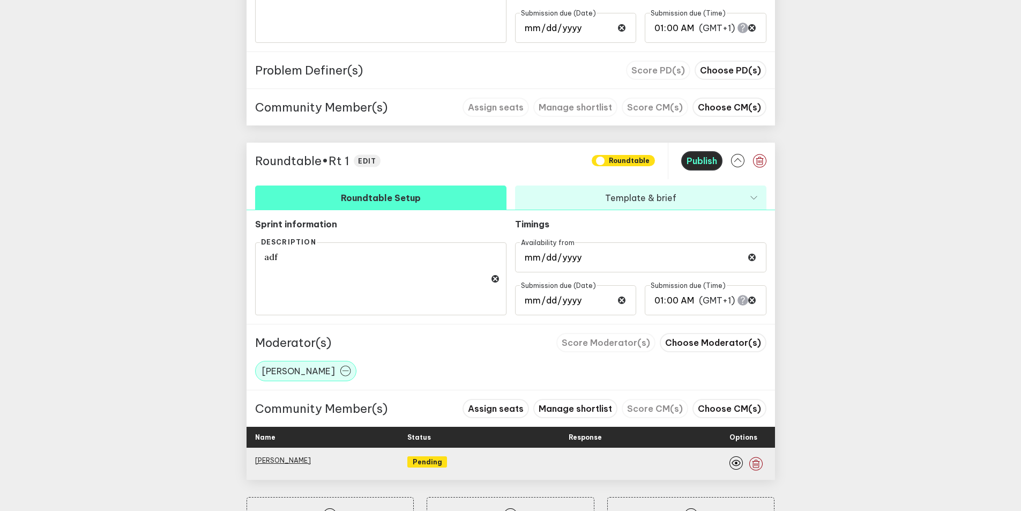
click at [693, 160] on span "Publish" at bounding box center [701, 160] width 31 height 11
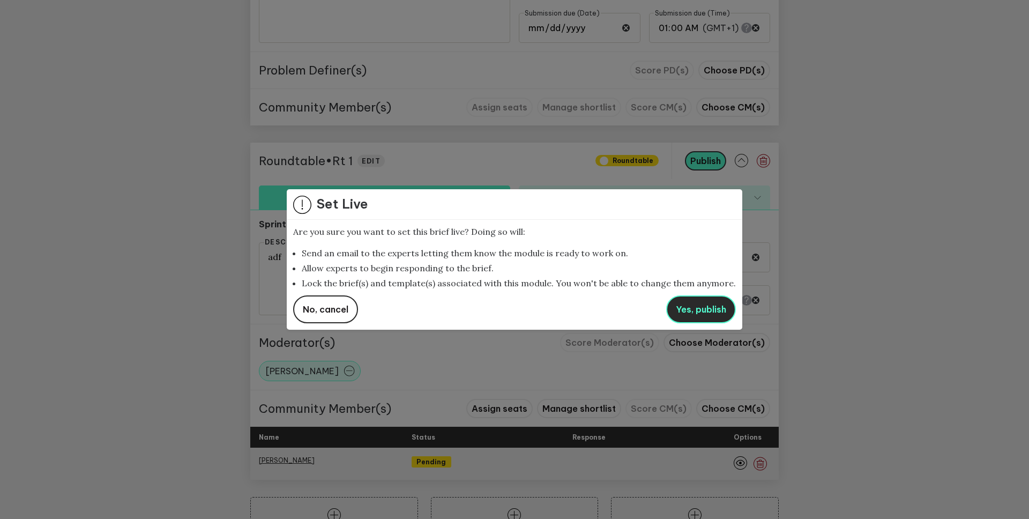
click at [683, 312] on span "Yes, publish" at bounding box center [701, 309] width 50 height 11
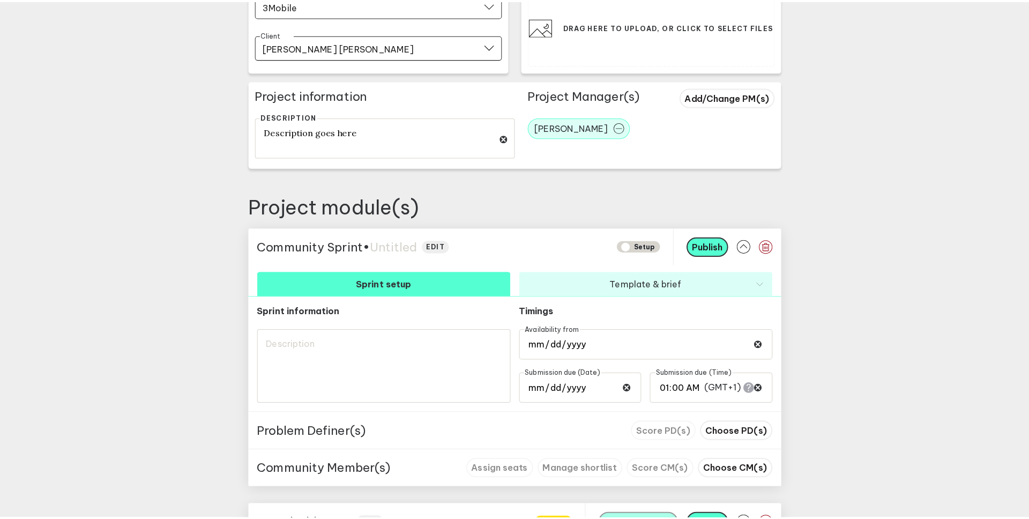
scroll to position [0, 0]
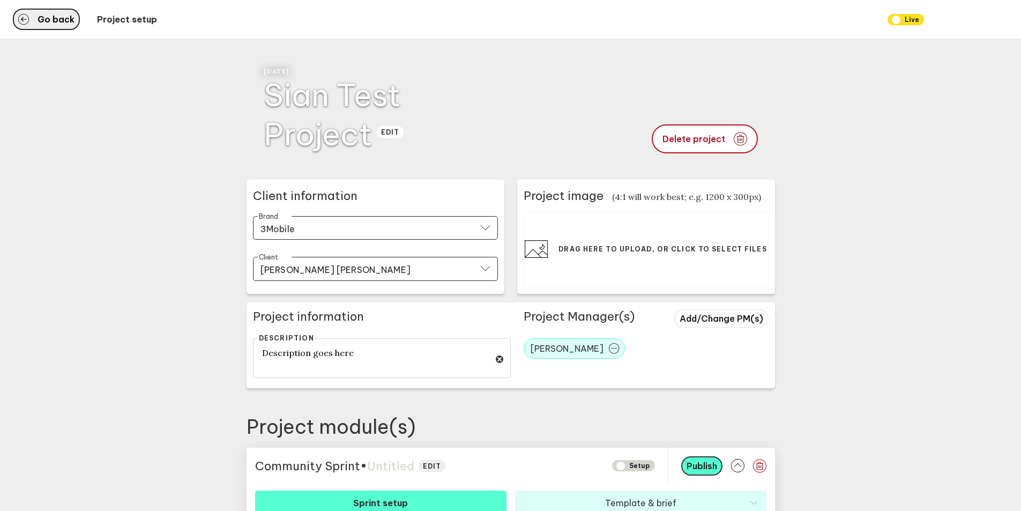
click at [54, 26] on button "Go back" at bounding box center [46, 19] width 67 height 21
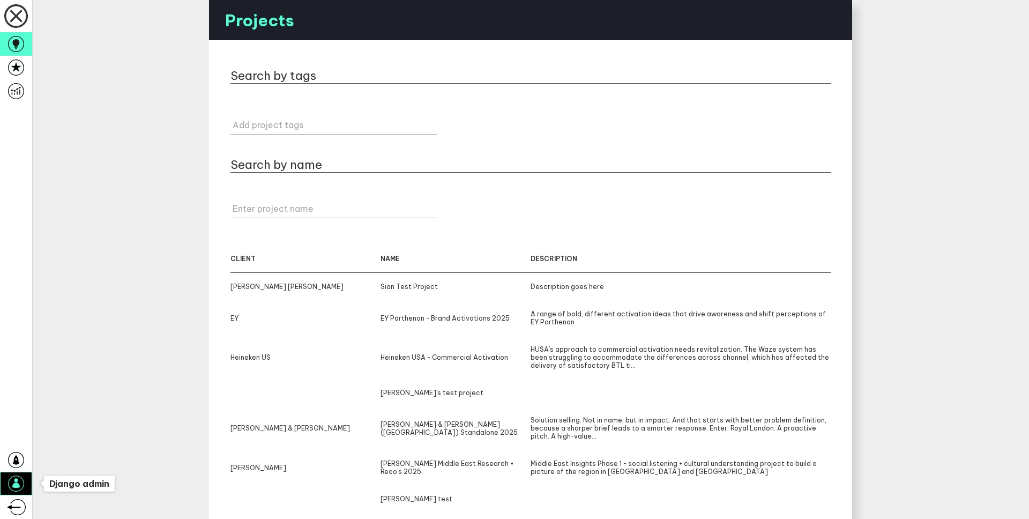
click at [24, 485] on icon at bounding box center [16, 483] width 16 height 16
